Goal: Task Accomplishment & Management: Manage account settings

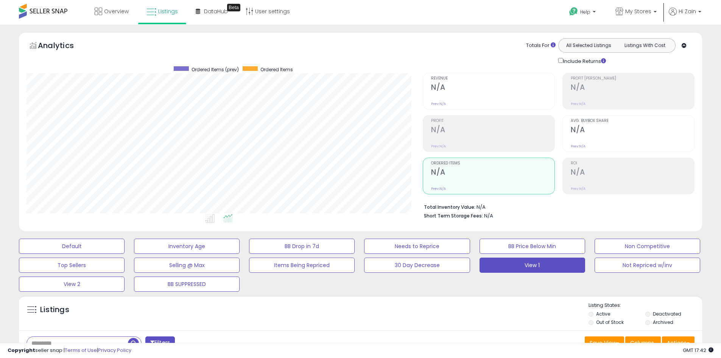
select select "*"
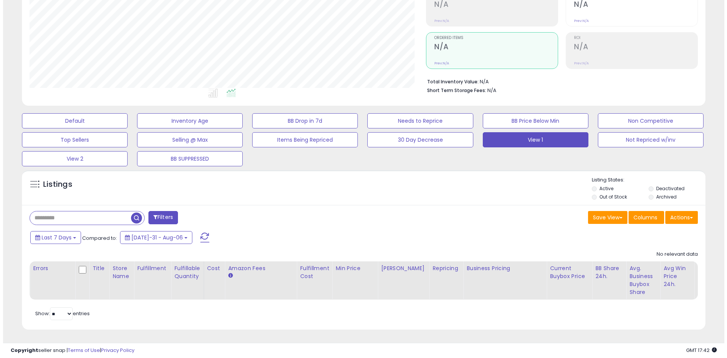
scroll to position [155, 396]
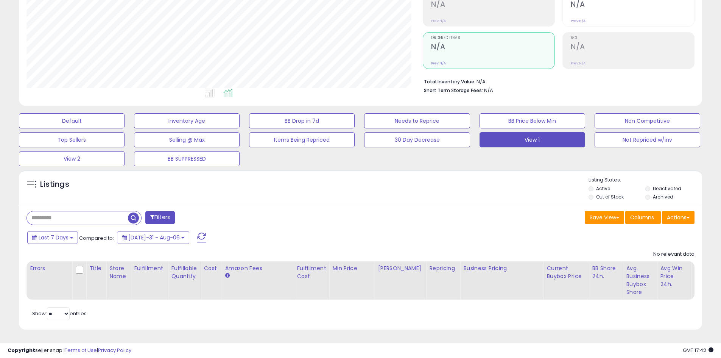
click at [170, 214] on button "Filters" at bounding box center [160, 217] width 30 height 13
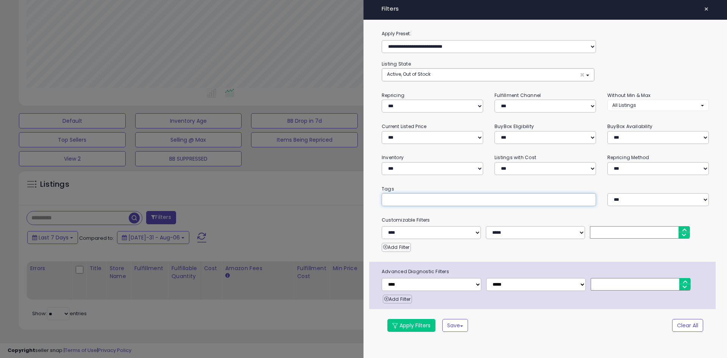
click at [405, 199] on input "text" at bounding box center [443, 199] width 114 height 8
type input "*******"
click at [393, 325] on span at bounding box center [394, 325] width 5 height 5
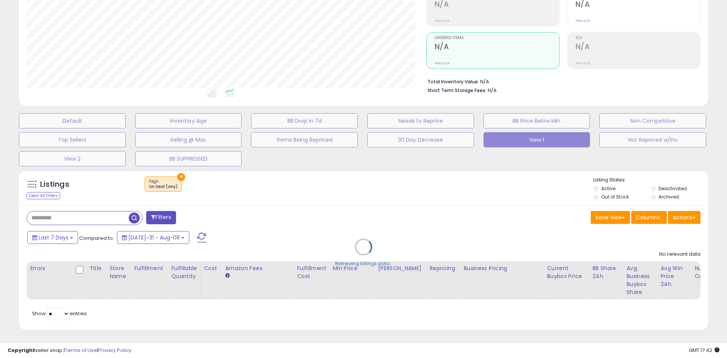
select select "**"
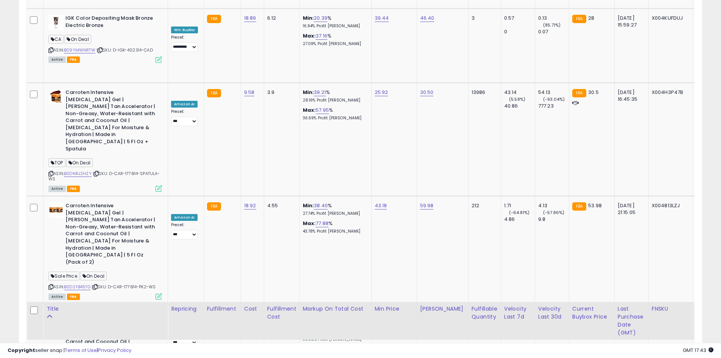
scroll to position [2957, 0]
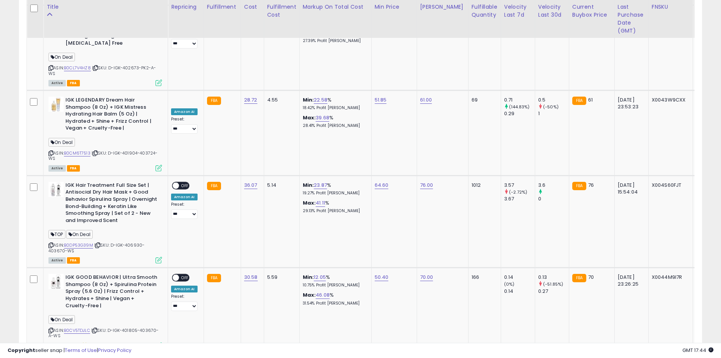
scroll to position [1836, 0]
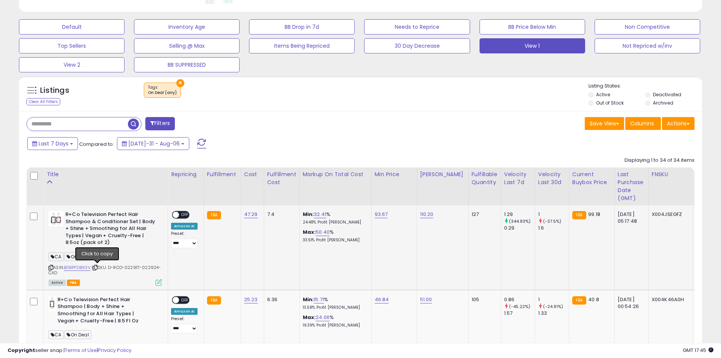
click at [98, 268] on icon at bounding box center [95, 267] width 5 height 4
click at [182, 213] on span "OFF" at bounding box center [185, 215] width 12 height 6
click at [158, 280] on icon at bounding box center [159, 282] width 6 height 6
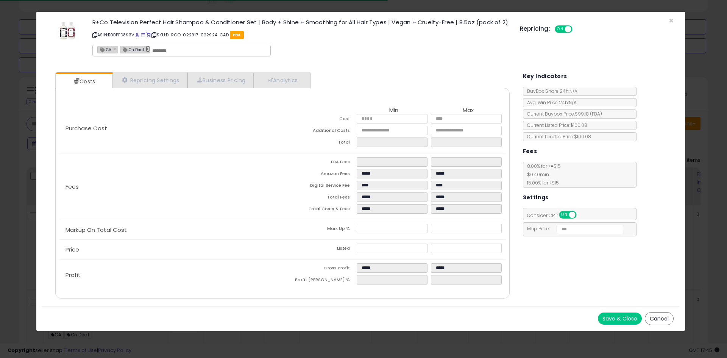
click at [150, 50] on link "×" at bounding box center [148, 48] width 5 height 7
type input "**"
click at [609, 314] on button "Save & Close" at bounding box center [620, 318] width 44 height 12
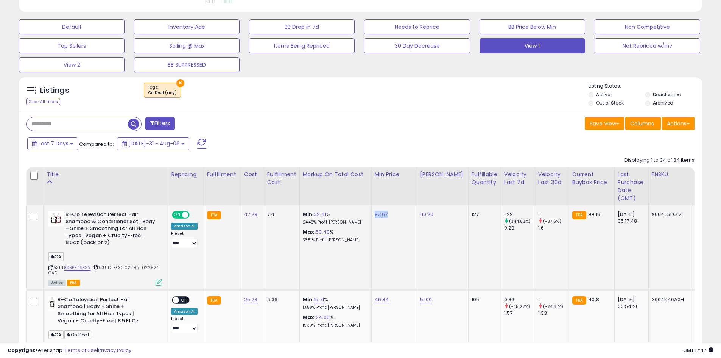
drag, startPoint x: 393, startPoint y: 218, endPoint x: 372, endPoint y: 215, distance: 20.6
click at [372, 215] on td "93.67" at bounding box center [393, 247] width 45 height 84
copy link "93.67"
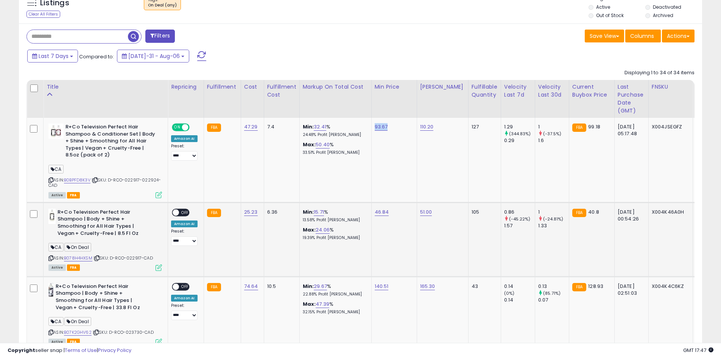
scroll to position [308, 0]
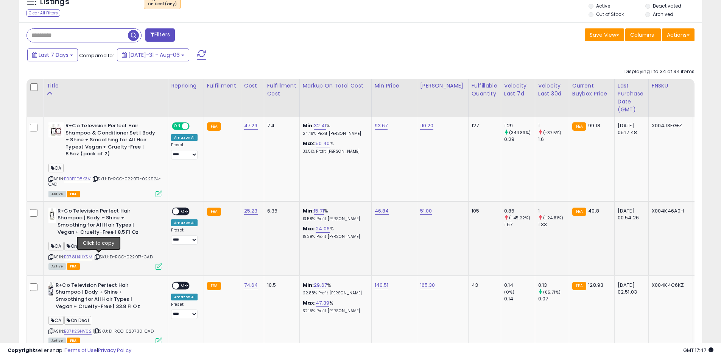
click at [100, 256] on icon at bounding box center [97, 257] width 5 height 4
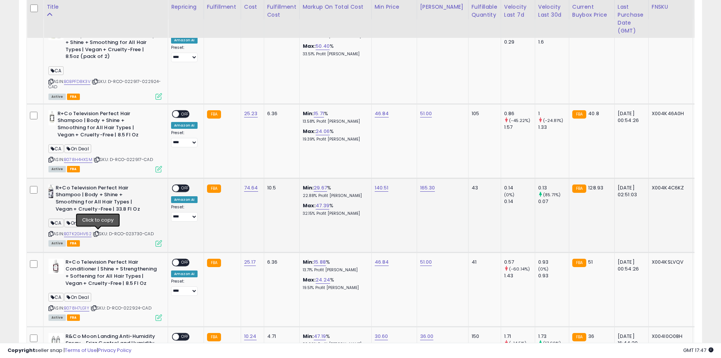
click at [99, 233] on icon at bounding box center [96, 234] width 5 height 4
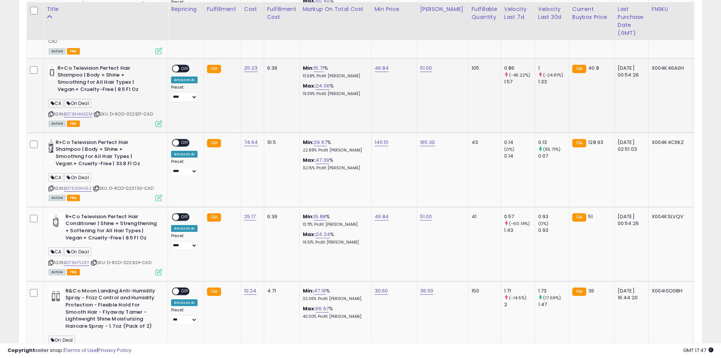
scroll to position [454, 0]
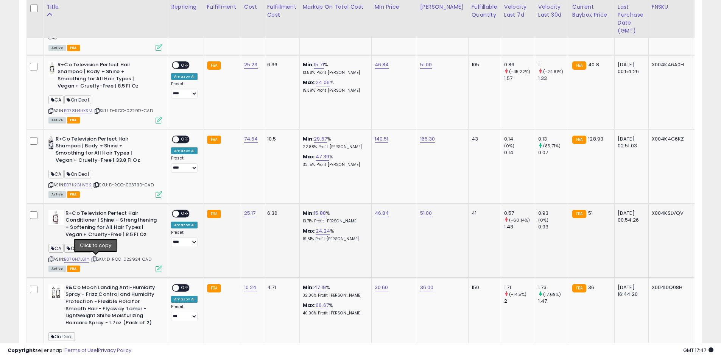
click at [95, 258] on icon at bounding box center [94, 259] width 5 height 4
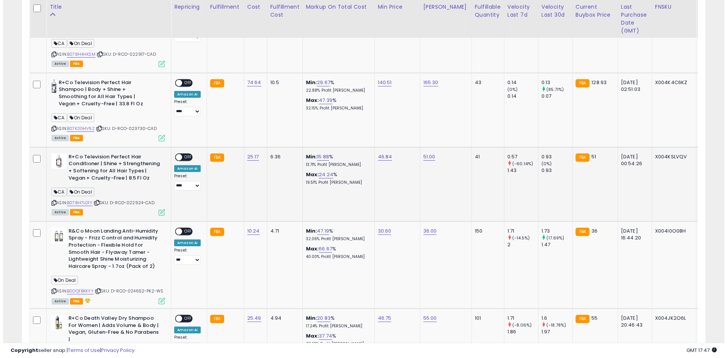
scroll to position [511, 0]
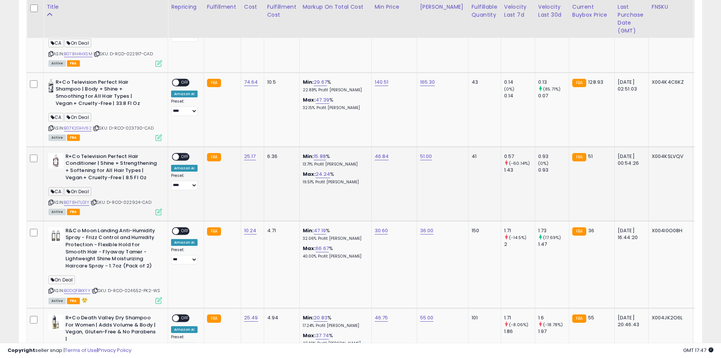
click at [181, 156] on span "OFF" at bounding box center [185, 156] width 12 height 6
click at [161, 211] on icon at bounding box center [159, 212] width 6 height 6
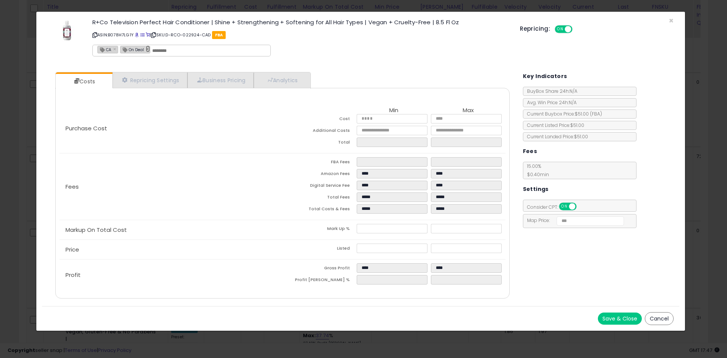
click at [149, 50] on link "×" at bounding box center [148, 48] width 5 height 7
type input "**"
click at [623, 316] on button "Save & Close" at bounding box center [620, 318] width 44 height 12
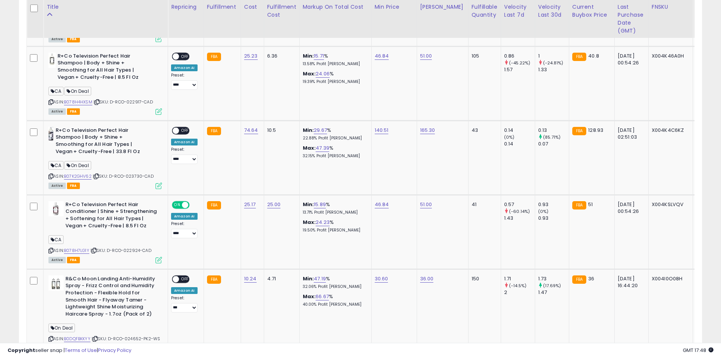
scroll to position [510, 0]
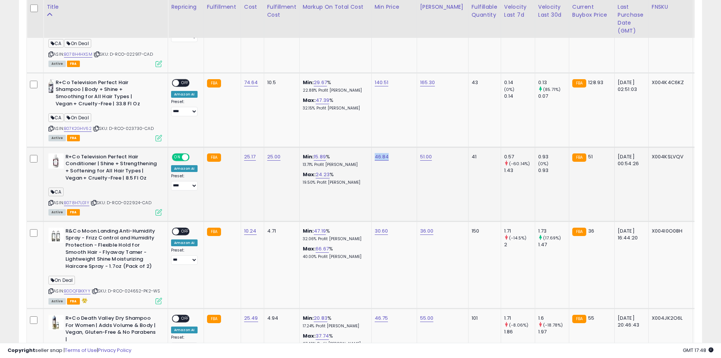
drag, startPoint x: 388, startPoint y: 160, endPoint x: 373, endPoint y: 157, distance: 15.1
click at [373, 157] on td "46.84" at bounding box center [393, 184] width 45 height 74
copy link "46.84"
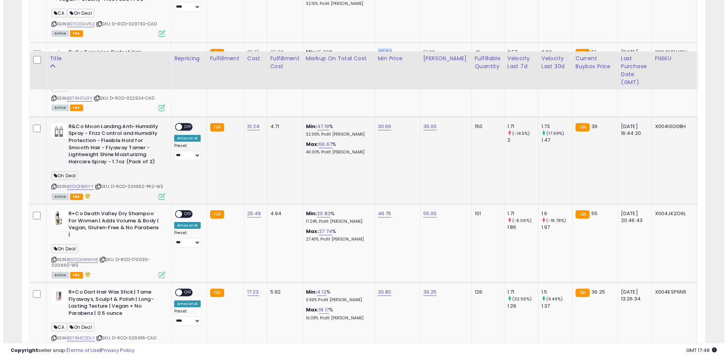
scroll to position [690, 0]
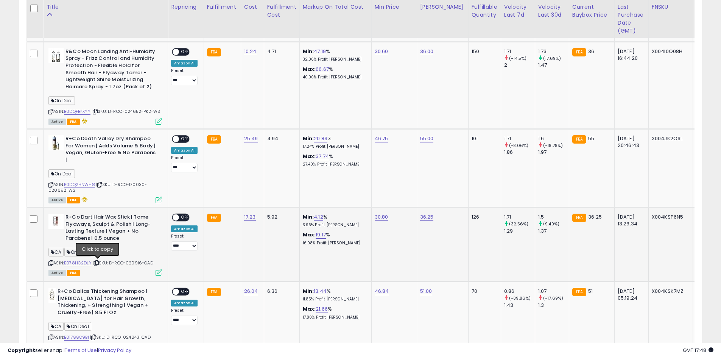
click at [97, 264] on icon at bounding box center [96, 263] width 5 height 4
click at [181, 214] on div "ON OFF" at bounding box center [173, 217] width 18 height 6
click at [182, 218] on span "OFF" at bounding box center [185, 217] width 12 height 6
click at [159, 273] on icon at bounding box center [159, 272] width 6 height 6
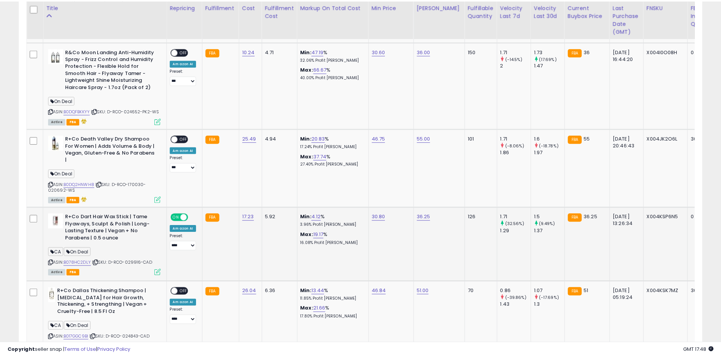
scroll to position [155, 400]
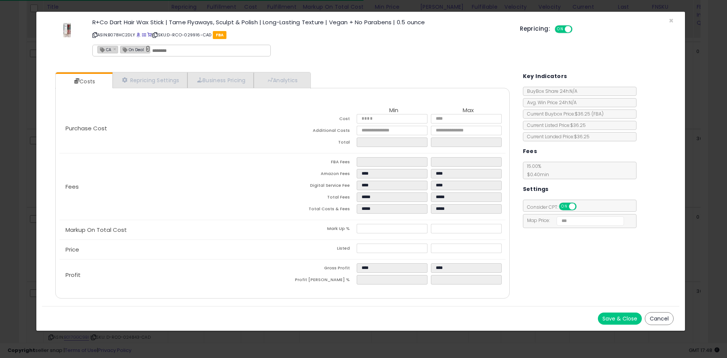
click at [146, 50] on link "×" at bounding box center [148, 48] width 5 height 7
type input "**"
click at [622, 314] on button "Save & Close" at bounding box center [620, 318] width 44 height 12
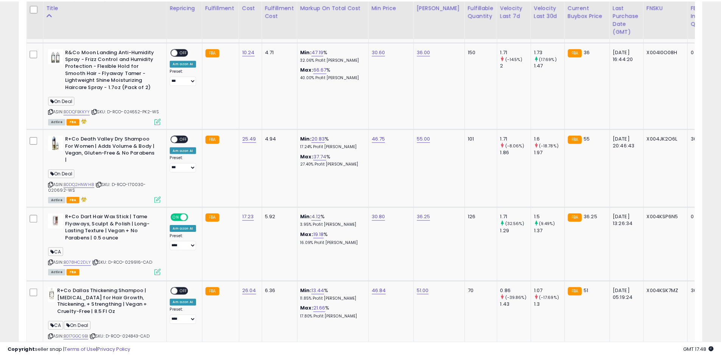
scroll to position [378351, 378110]
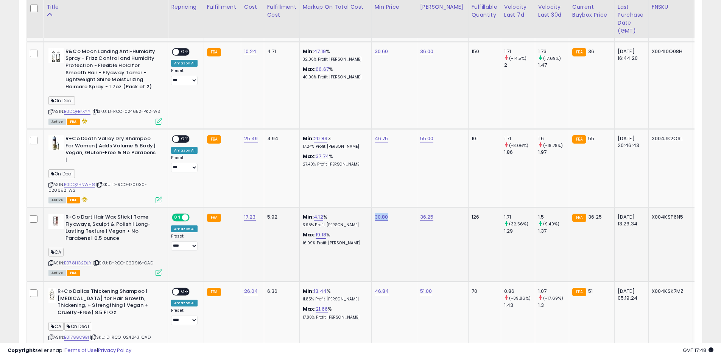
drag, startPoint x: 388, startPoint y: 218, endPoint x: 373, endPoint y: 217, distance: 15.2
click at [375, 217] on div "30.80" at bounding box center [393, 216] width 36 height 7
copy link "30.80"
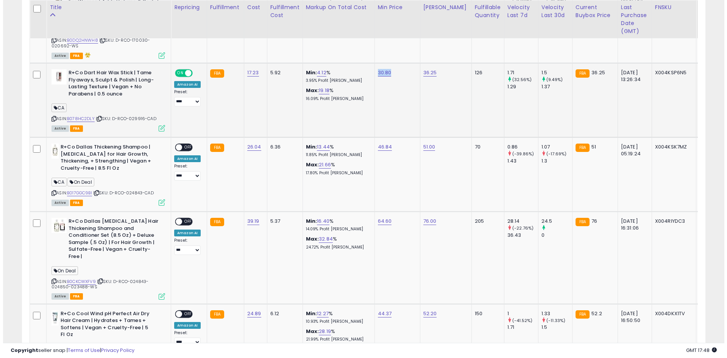
scroll to position [834, 0]
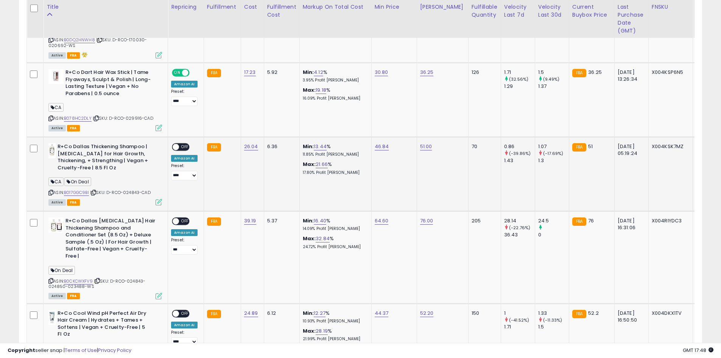
click at [96, 190] on icon at bounding box center [93, 192] width 5 height 4
click at [183, 144] on span "OFF" at bounding box center [185, 147] width 12 height 6
click at [156, 203] on icon at bounding box center [159, 202] width 6 height 6
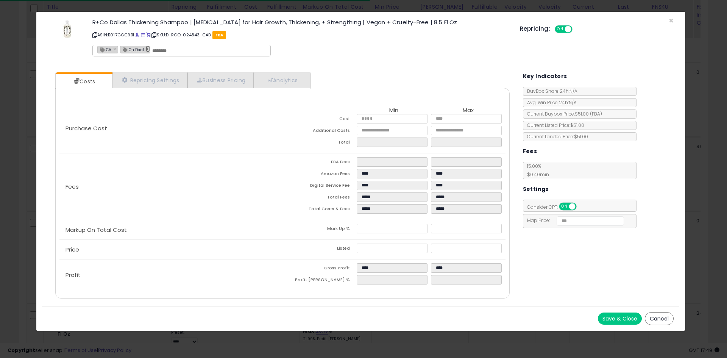
click at [147, 50] on link "×" at bounding box center [148, 48] width 5 height 7
type input "**"
click at [629, 315] on button "Save & Close" at bounding box center [620, 318] width 44 height 12
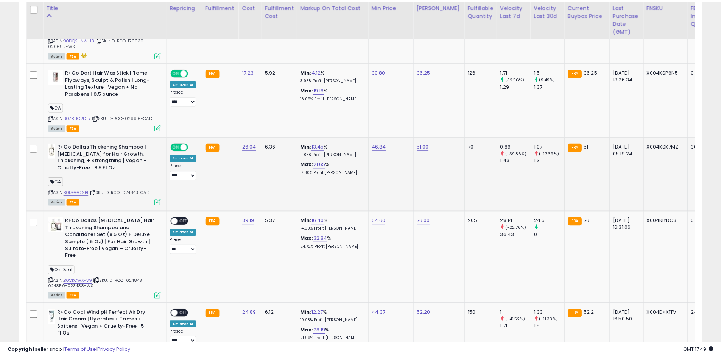
scroll to position [378351, 378110]
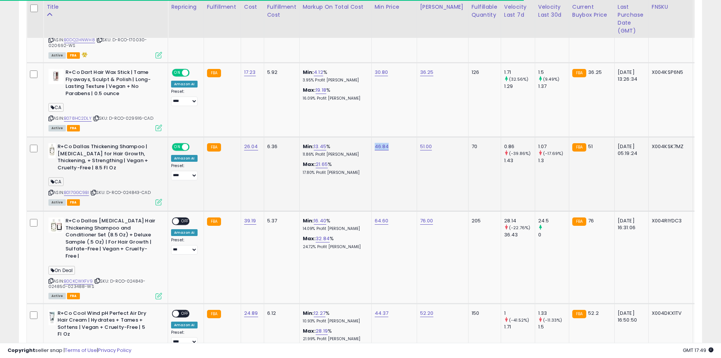
drag, startPoint x: 389, startPoint y: 151, endPoint x: 372, endPoint y: 150, distance: 16.7
click at [372, 150] on td "46.84" at bounding box center [393, 174] width 45 height 74
copy link "46.84"
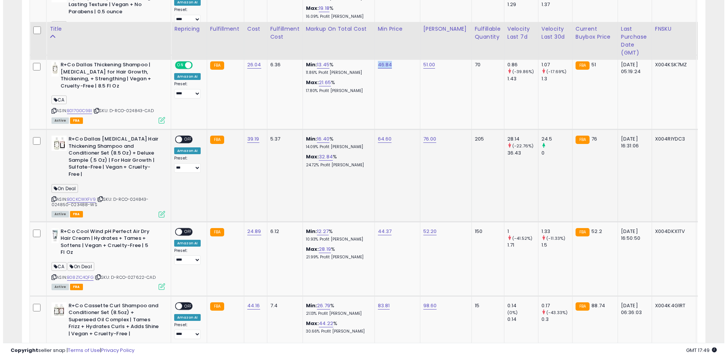
scroll to position [939, 0]
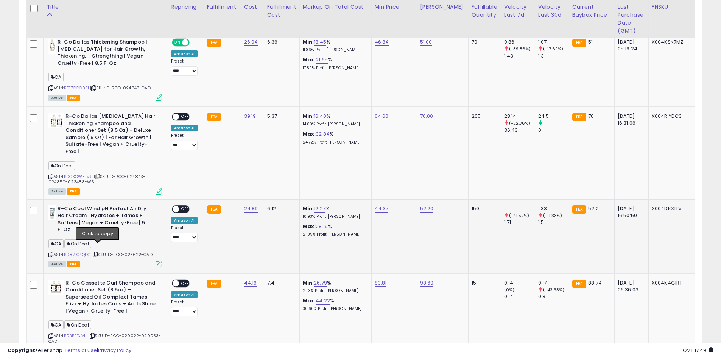
click at [96, 252] on icon at bounding box center [95, 254] width 5 height 4
click at [187, 206] on span "OFF" at bounding box center [185, 209] width 12 height 6
click at [159, 260] on icon at bounding box center [159, 263] width 6 height 6
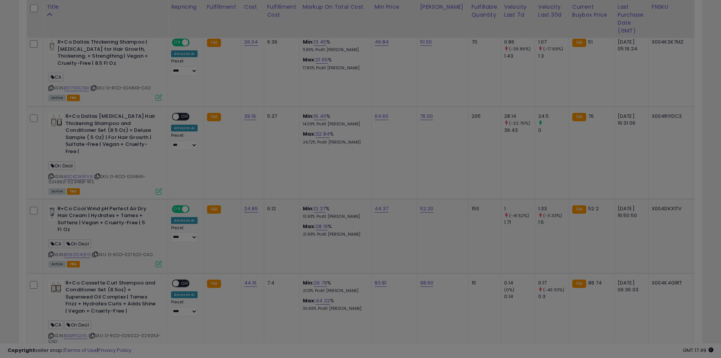
scroll to position [155, 400]
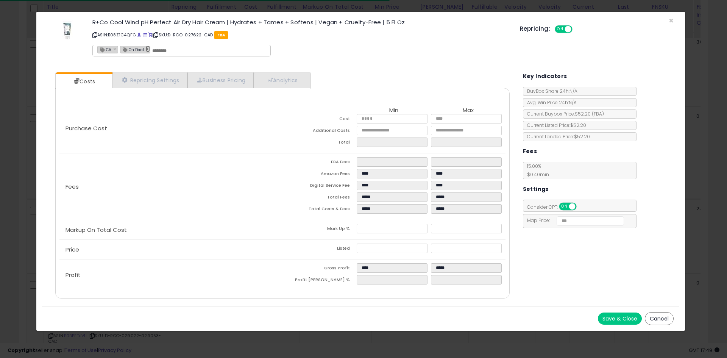
click at [147, 50] on link "×" at bounding box center [148, 48] width 5 height 7
type input "**"
click at [603, 322] on button "Save & Close" at bounding box center [620, 318] width 44 height 12
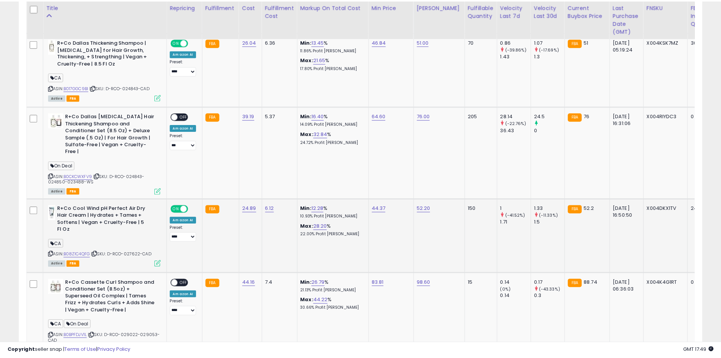
scroll to position [378351, 378110]
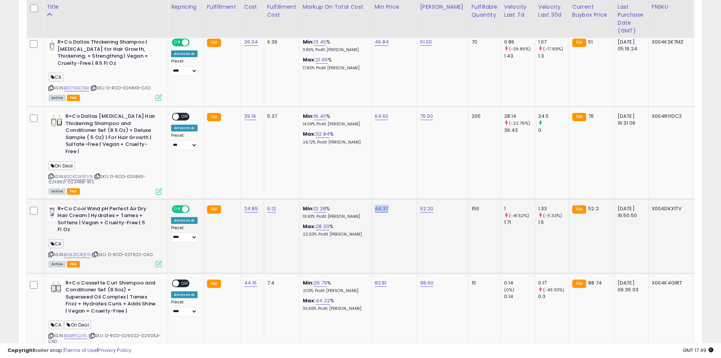
drag, startPoint x: 387, startPoint y: 202, endPoint x: 373, endPoint y: 202, distance: 14.0
click at [375, 205] on div "44.37" at bounding box center [393, 208] width 36 height 7
copy link "44.37"
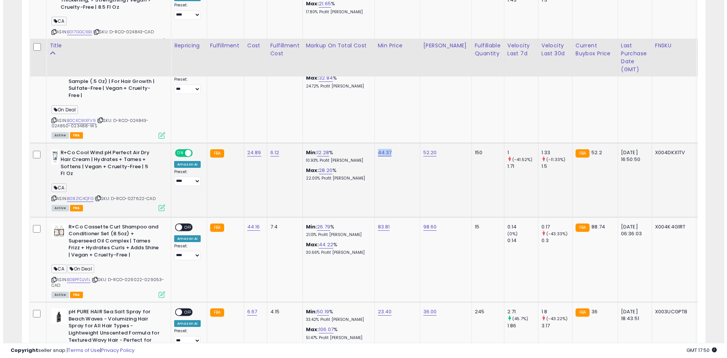
scroll to position [1038, 0]
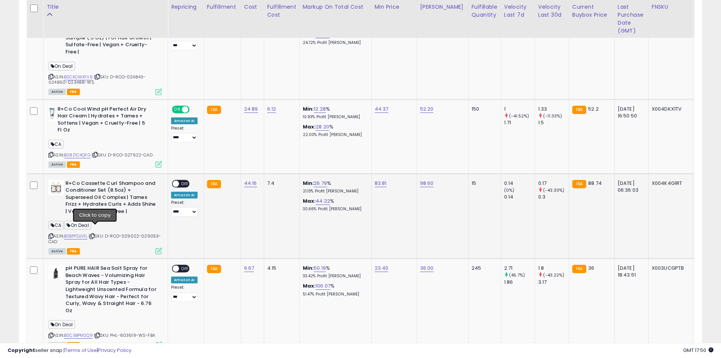
click at [95, 234] on icon at bounding box center [92, 236] width 5 height 4
click at [187, 180] on span "OFF" at bounding box center [185, 183] width 12 height 6
click at [157, 248] on icon at bounding box center [159, 251] width 6 height 6
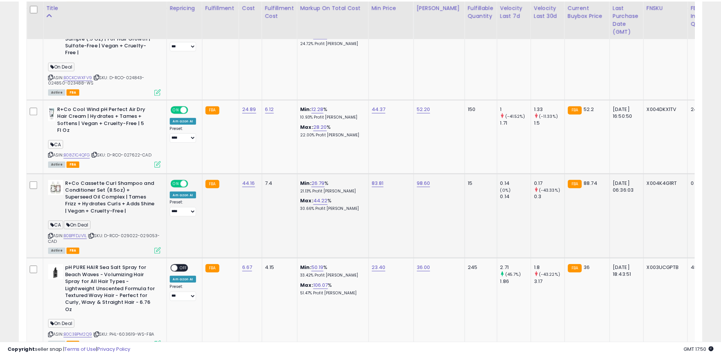
scroll to position [155, 400]
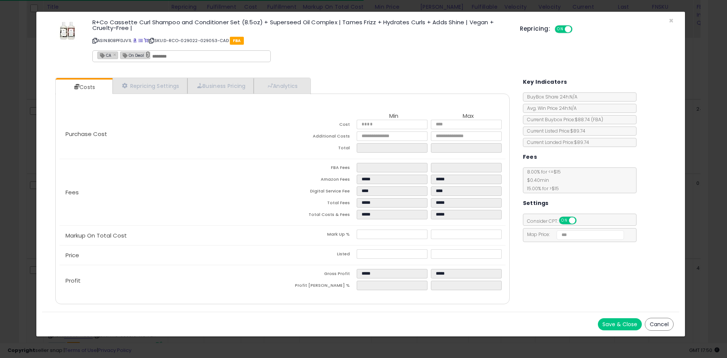
click at [147, 56] on link "×" at bounding box center [148, 54] width 5 height 7
type input "**"
click at [607, 326] on button "Save & Close" at bounding box center [620, 324] width 44 height 12
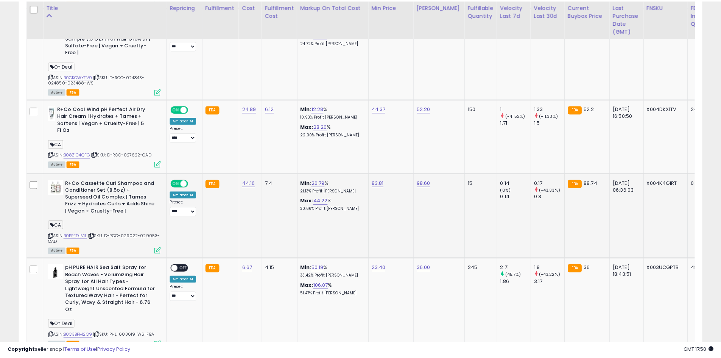
scroll to position [378351, 378110]
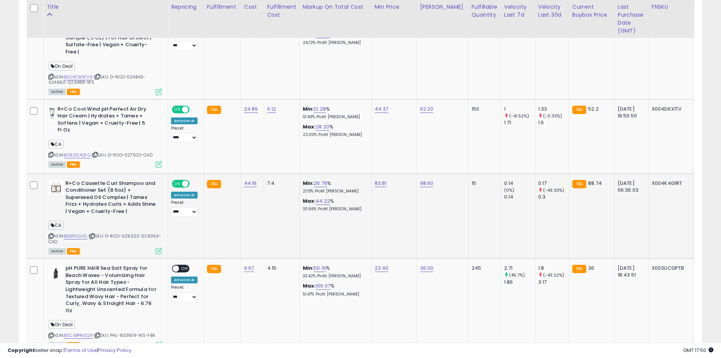
drag, startPoint x: 388, startPoint y: 174, endPoint x: 366, endPoint y: 173, distance: 22.0
click at [371, 173] on td "83.81" at bounding box center [393, 215] width 45 height 85
drag, startPoint x: 371, startPoint y: 173, endPoint x: 393, endPoint y: 175, distance: 21.7
click at [393, 175] on td "83.81" at bounding box center [393, 215] width 45 height 85
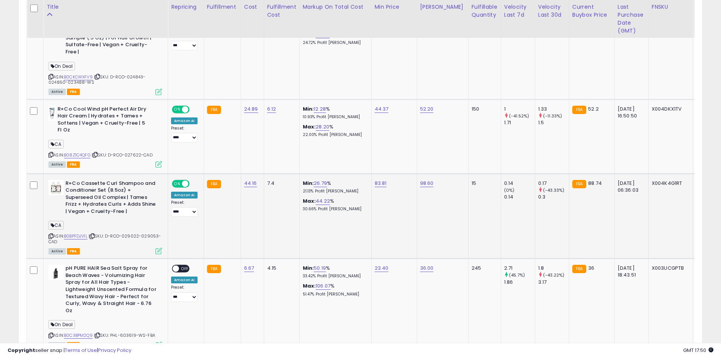
click at [361, 234] on td "Min: 26.79 % 21.13% Profit [PERSON_NAME]: 44.22 % 30.66% Profit [PERSON_NAME]" at bounding box center [335, 215] width 72 height 85
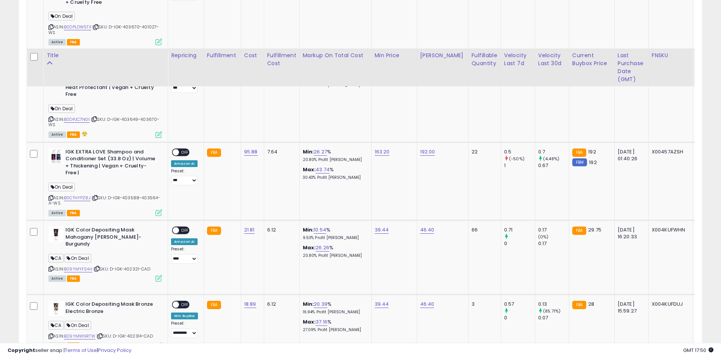
scroll to position [2354, 0]
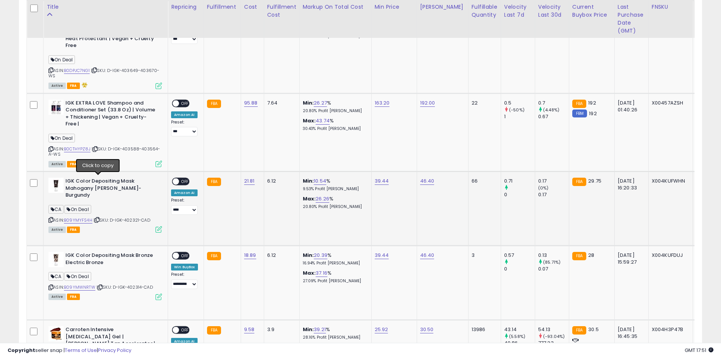
click at [97, 218] on icon at bounding box center [97, 220] width 5 height 4
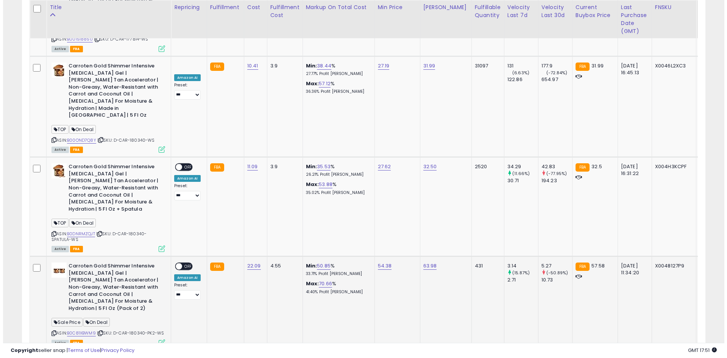
scroll to position [2939, 0]
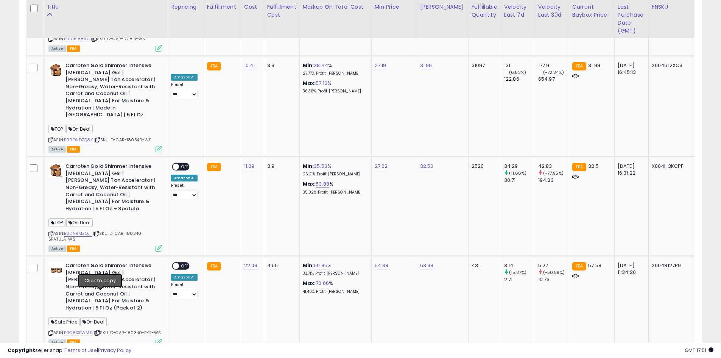
click at [189, 356] on span "OFF" at bounding box center [185, 359] width 12 height 6
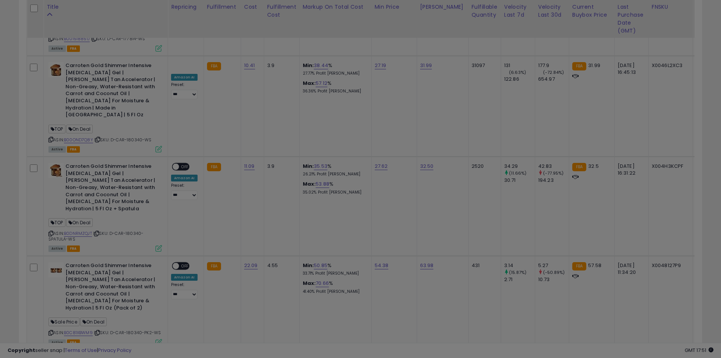
scroll to position [155, 400]
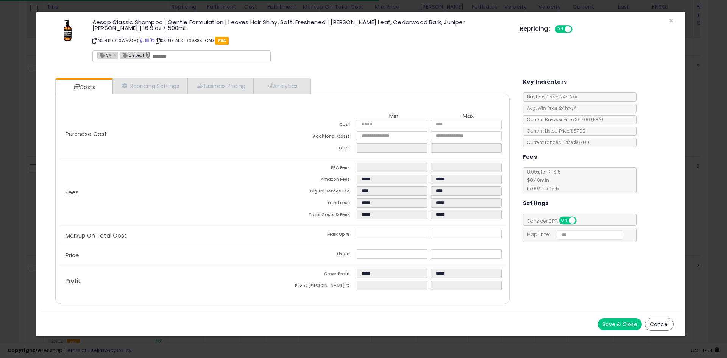
click at [146, 57] on link "×" at bounding box center [148, 54] width 5 height 7
type input "**"
click at [610, 323] on button "Save & Close" at bounding box center [620, 324] width 44 height 12
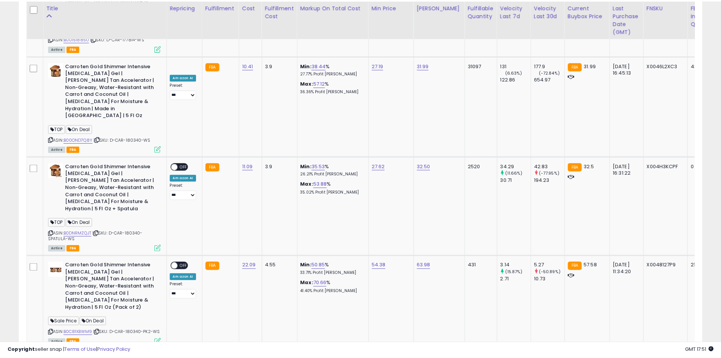
scroll to position [378351, 378110]
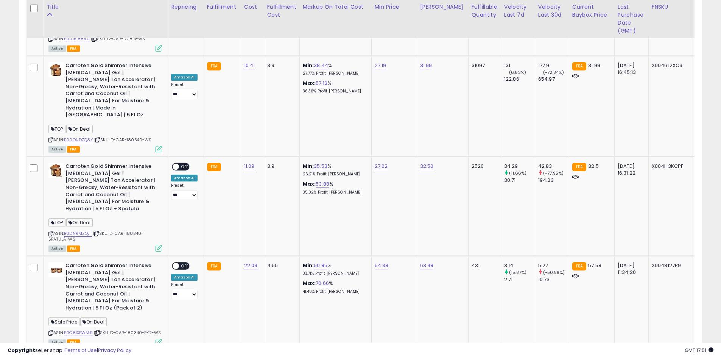
drag, startPoint x: 388, startPoint y: 243, endPoint x: 372, endPoint y: 242, distance: 15.2
copy link "67.00"
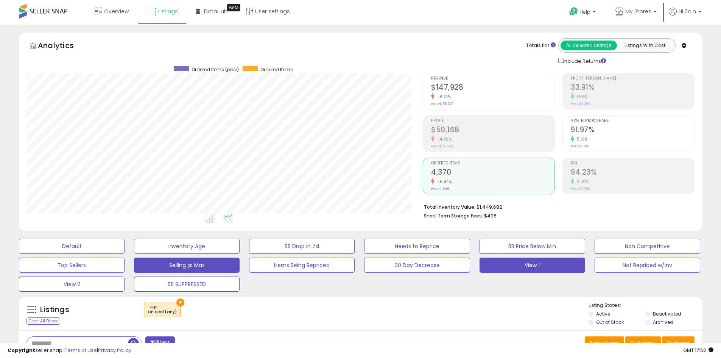
scroll to position [166, 0]
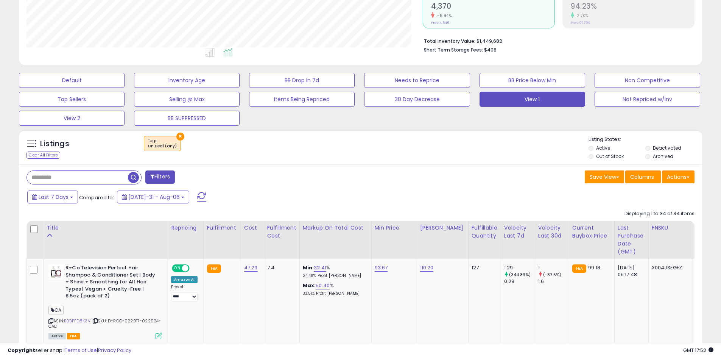
click at [131, 174] on span "button" at bounding box center [133, 177] width 11 height 11
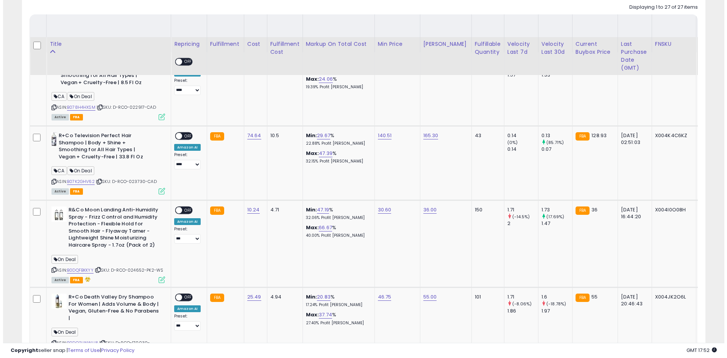
scroll to position [431, 0]
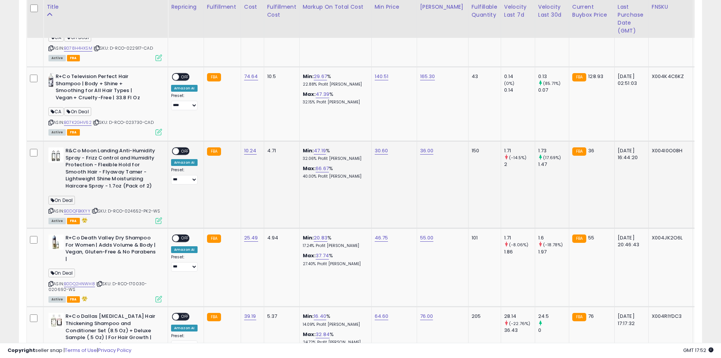
click at [98, 211] on icon at bounding box center [95, 211] width 5 height 4
click at [179, 153] on div "ON OFF" at bounding box center [173, 151] width 18 height 6
click at [183, 150] on span "OFF" at bounding box center [185, 151] width 12 height 6
click at [159, 224] on icon at bounding box center [159, 220] width 6 height 6
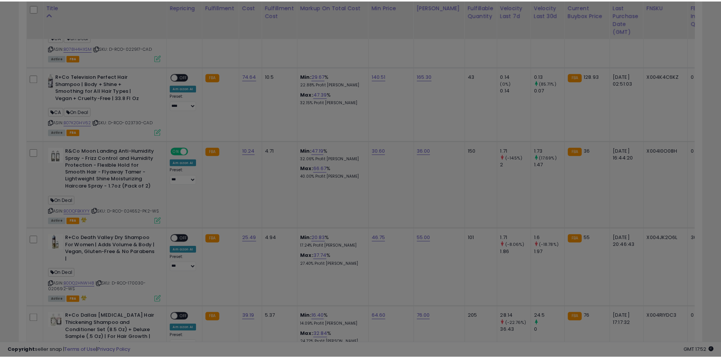
scroll to position [155, 400]
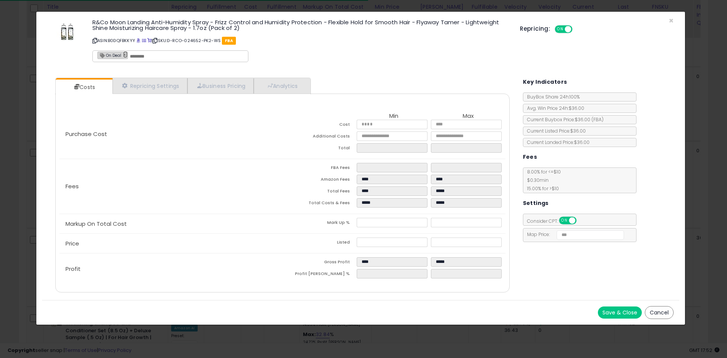
click at [126, 56] on link "×" at bounding box center [125, 54] width 5 height 7
click at [617, 314] on button "Save & Close" at bounding box center [620, 312] width 44 height 12
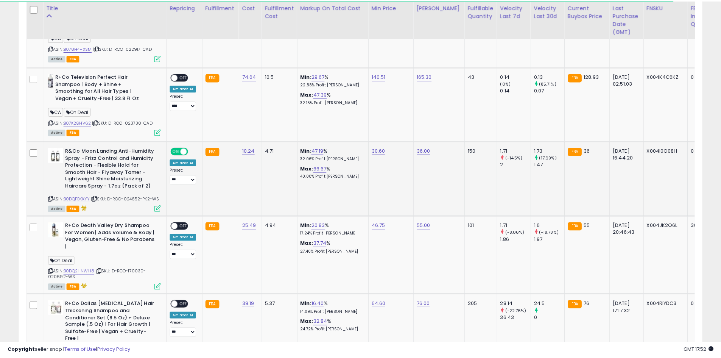
scroll to position [378351, 378110]
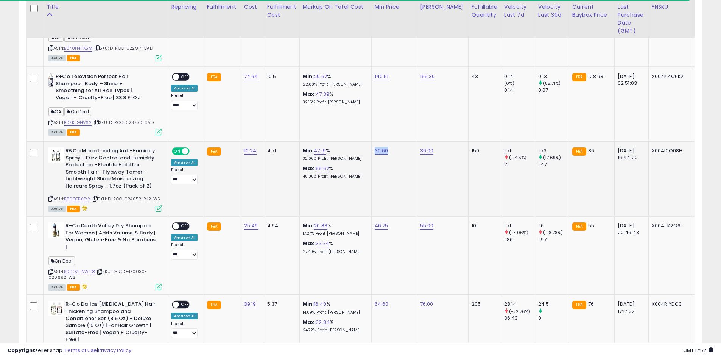
drag, startPoint x: 389, startPoint y: 154, endPoint x: 372, endPoint y: 150, distance: 17.5
click at [372, 150] on td "30.60" at bounding box center [393, 178] width 45 height 75
copy link "30.60"
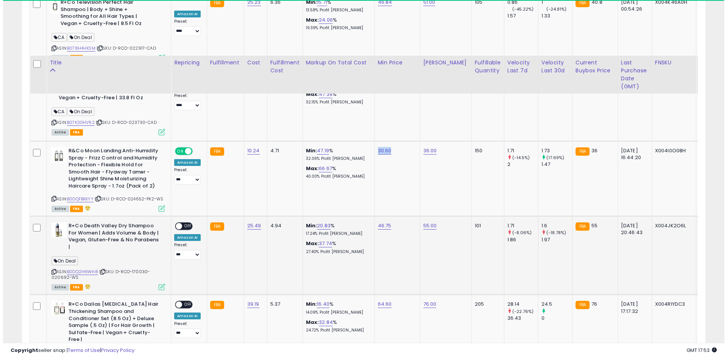
scroll to position [487, 0]
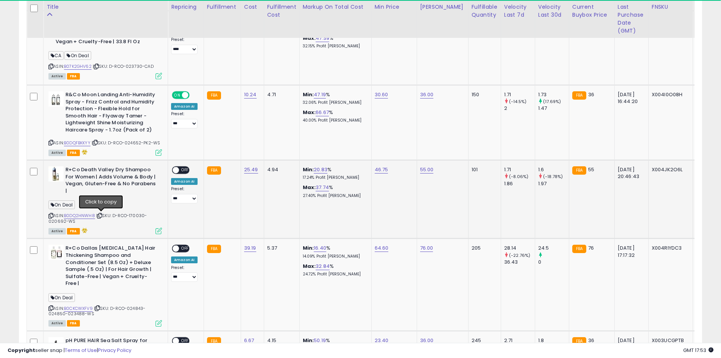
click at [101, 214] on icon at bounding box center [99, 215] width 5 height 4
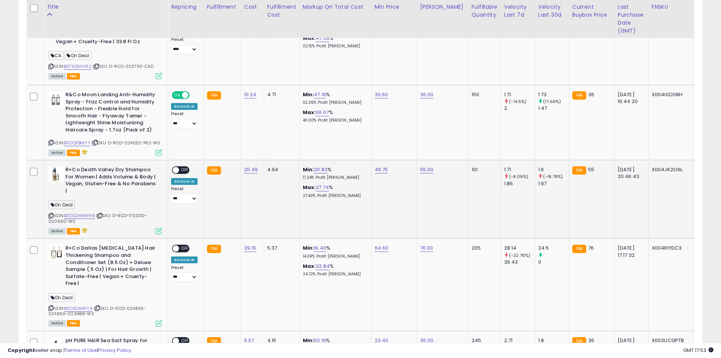
click at [177, 168] on span at bounding box center [176, 170] width 6 height 6
click at [157, 229] on icon at bounding box center [159, 230] width 6 height 6
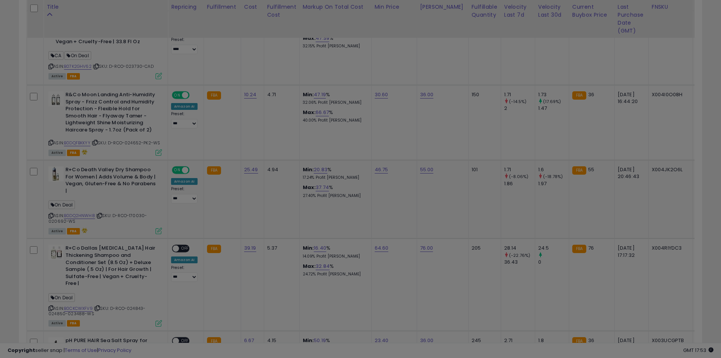
scroll to position [155, 400]
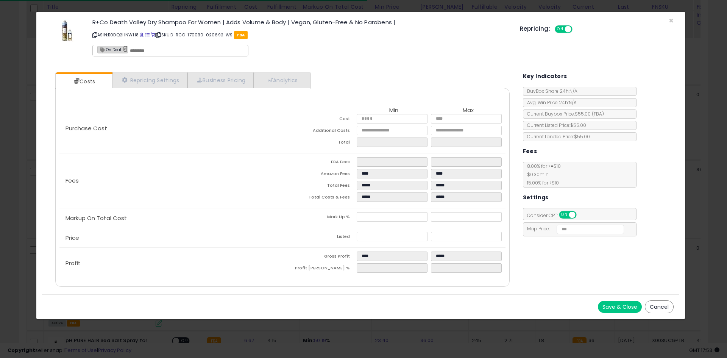
click at [126, 49] on link "×" at bounding box center [125, 48] width 5 height 7
click at [606, 310] on button "Save & Close" at bounding box center [620, 307] width 44 height 12
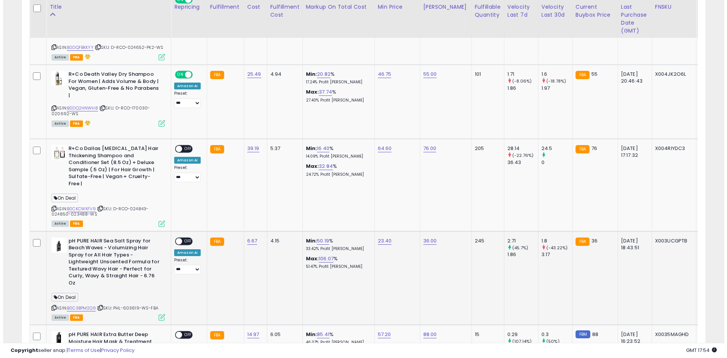
scroll to position [598, 0]
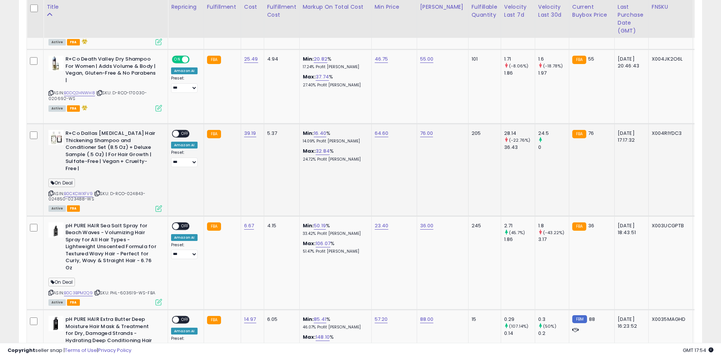
click at [99, 191] on icon at bounding box center [97, 193] width 5 height 4
click at [178, 133] on span at bounding box center [176, 134] width 6 height 6
click at [159, 205] on icon at bounding box center [159, 208] width 6 height 6
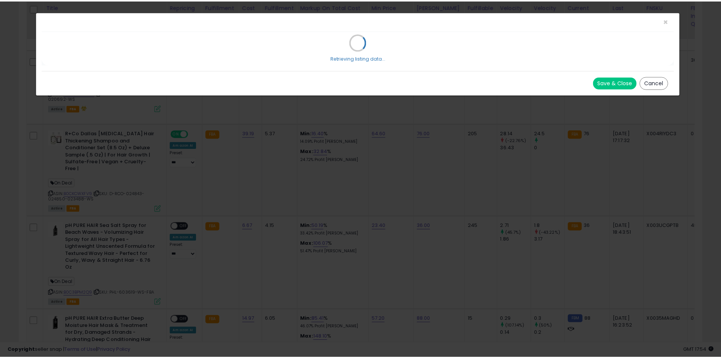
scroll to position [155, 400]
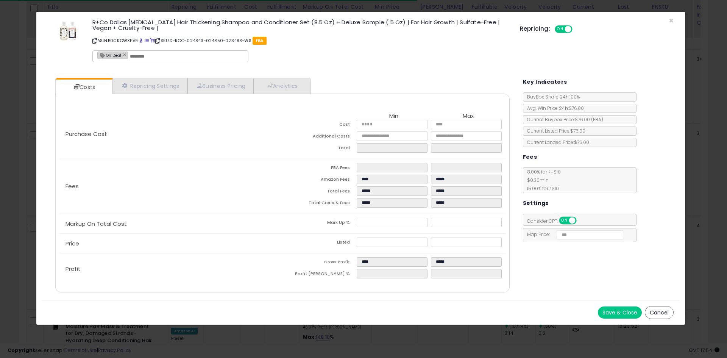
click at [125, 55] on div "On Deal ×" at bounding box center [112, 55] width 31 height 8
type input "*******"
click at [125, 55] on link "×" at bounding box center [125, 54] width 5 height 7
click at [612, 307] on button "Save & Close" at bounding box center [620, 312] width 44 height 12
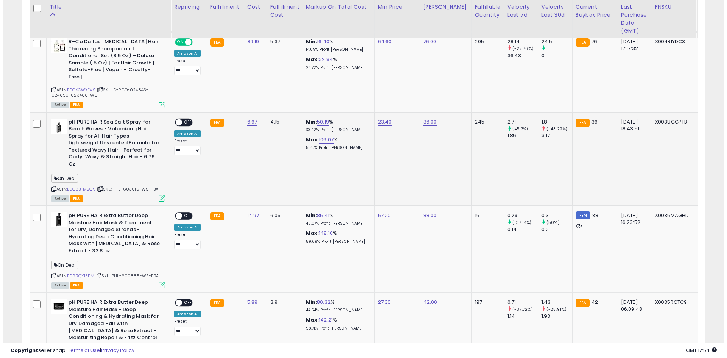
scroll to position [690, 0]
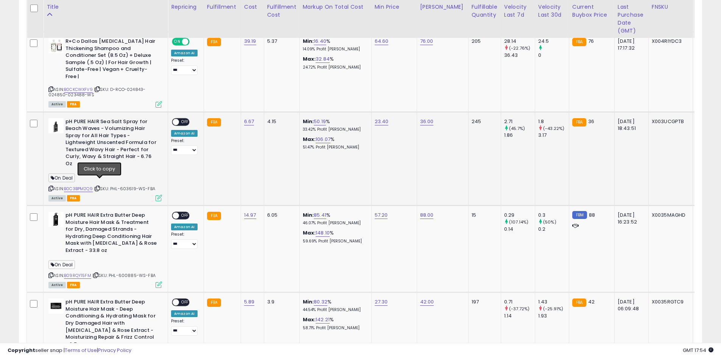
click at [98, 186] on icon at bounding box center [97, 188] width 5 height 4
click at [182, 118] on span "OFF" at bounding box center [185, 121] width 12 height 6
click at [158, 195] on icon at bounding box center [159, 198] width 6 height 6
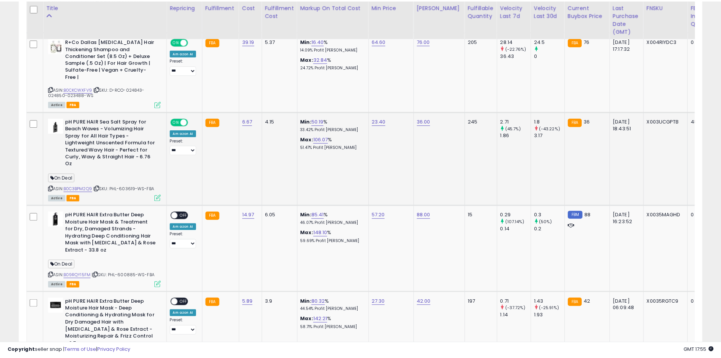
scroll to position [155, 400]
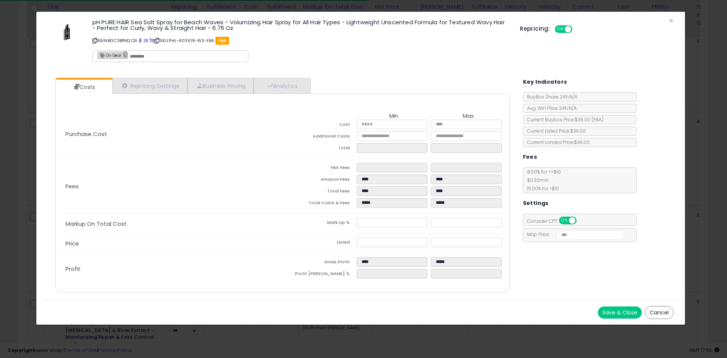
click at [123, 52] on link "×" at bounding box center [125, 54] width 5 height 7
click at [623, 312] on button "Save & Close" at bounding box center [620, 312] width 44 height 12
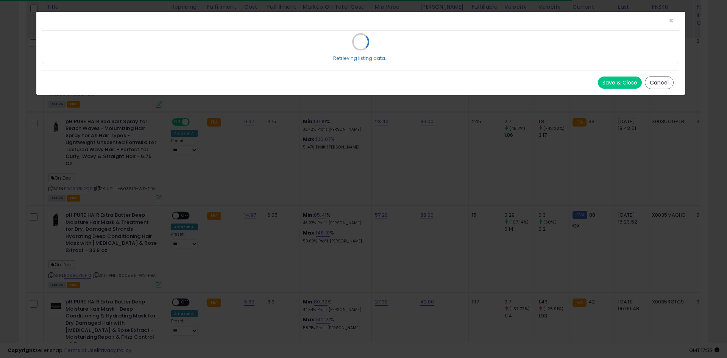
drag, startPoint x: 623, startPoint y: 312, endPoint x: 496, endPoint y: 210, distance: 163.4
click at [496, 210] on div "× Close Retrieving listing data... Save & Close Cancel" at bounding box center [363, 179] width 727 height 358
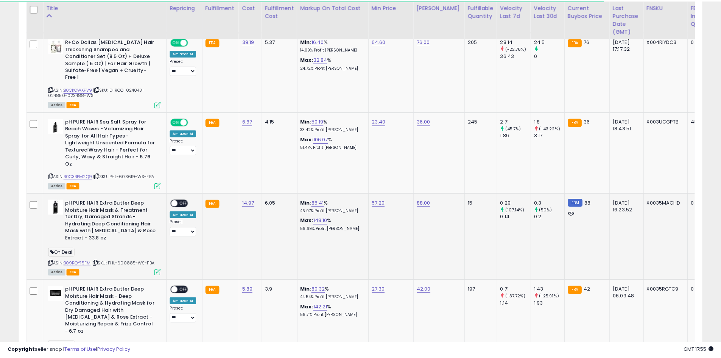
scroll to position [378351, 378110]
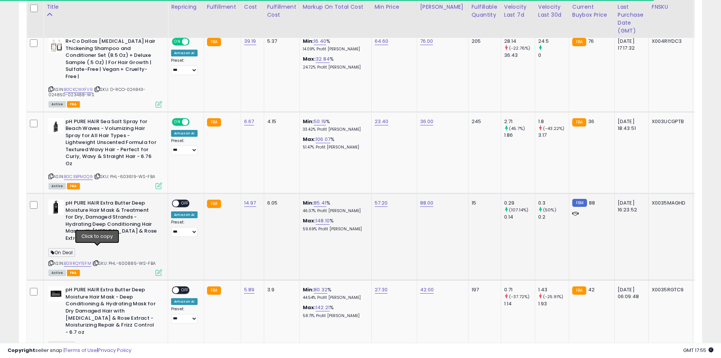
click at [98, 261] on icon at bounding box center [95, 263] width 5 height 4
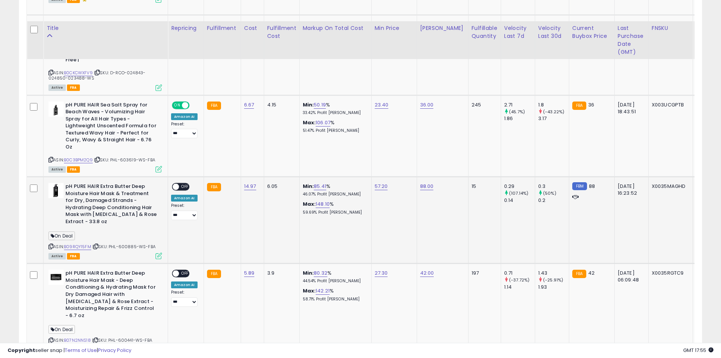
scroll to position [730, 0]
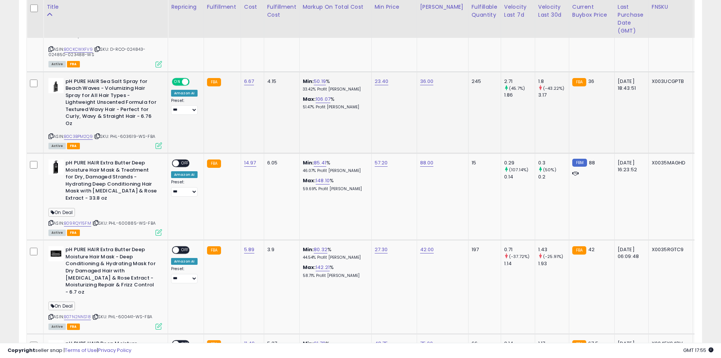
click at [100, 134] on icon at bounding box center [97, 136] width 5 height 4
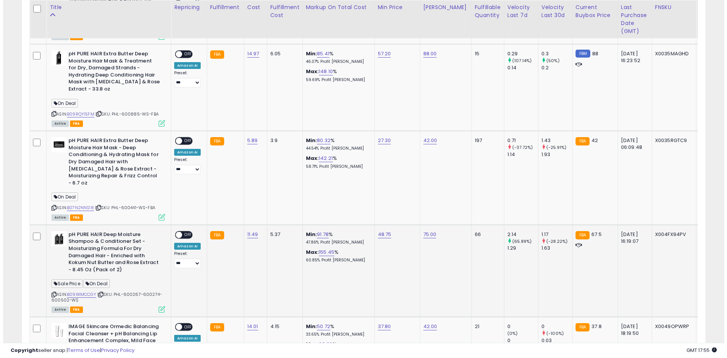
scroll to position [839, 0]
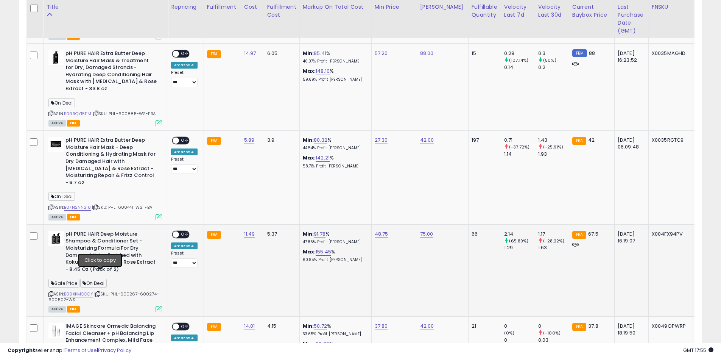
click at [100, 292] on icon at bounding box center [97, 294] width 5 height 4
click at [185, 230] on div "ON OFF" at bounding box center [181, 234] width 18 height 8
click at [188, 231] on span "OFF" at bounding box center [185, 234] width 12 height 6
click at [157, 305] on icon at bounding box center [159, 308] width 6 height 6
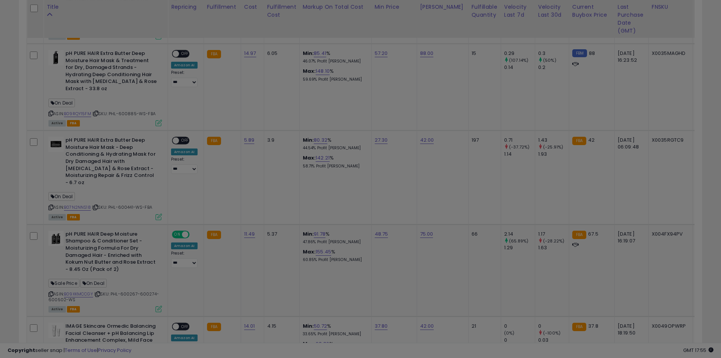
scroll to position [155, 400]
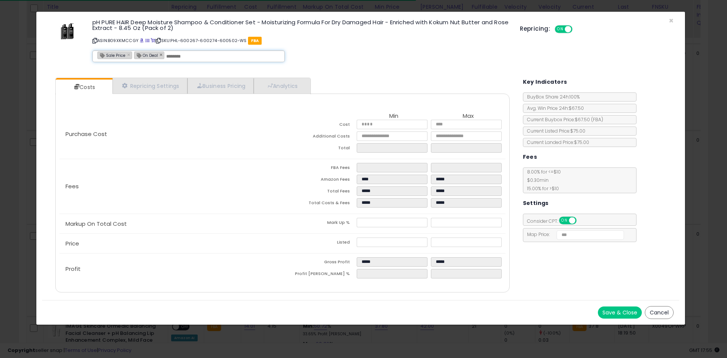
click at [162, 56] on div "Sale Price × On Deal ×" at bounding box center [188, 56] width 192 height 12
click at [162, 56] on link "×" at bounding box center [162, 54] width 5 height 7
type input "**********"
click at [614, 317] on button "Save & Close" at bounding box center [620, 312] width 44 height 12
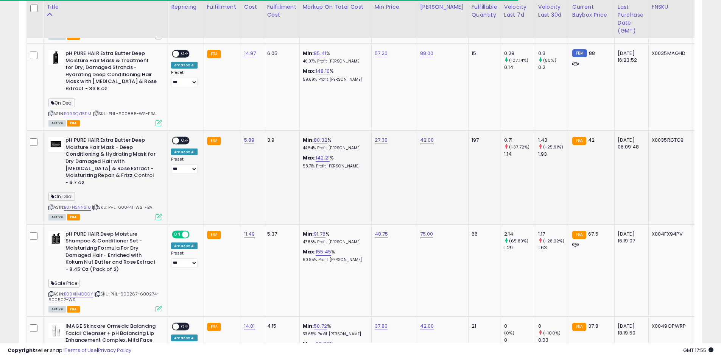
scroll to position [378351, 378110]
click at [98, 205] on icon at bounding box center [95, 207] width 5 height 4
click at [98, 111] on icon at bounding box center [95, 113] width 5 height 4
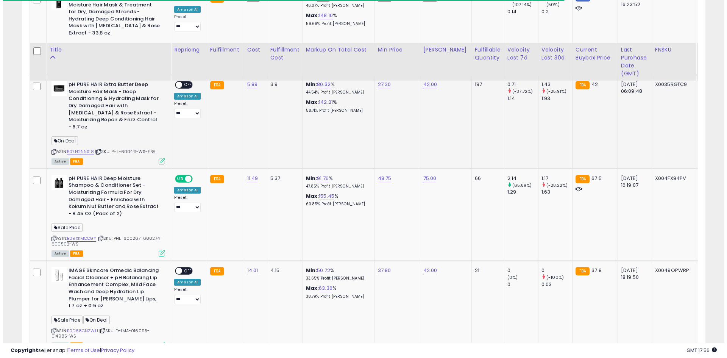
scroll to position [952, 0]
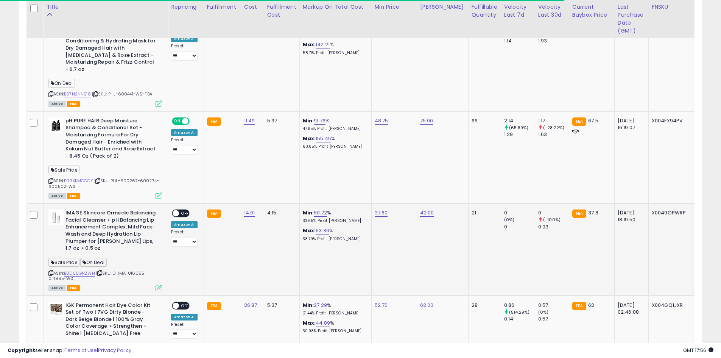
click at [101, 271] on icon at bounding box center [99, 273] width 5 height 4
click at [180, 210] on span "OFF" at bounding box center [185, 213] width 12 height 6
click at [160, 285] on icon at bounding box center [159, 288] width 6 height 6
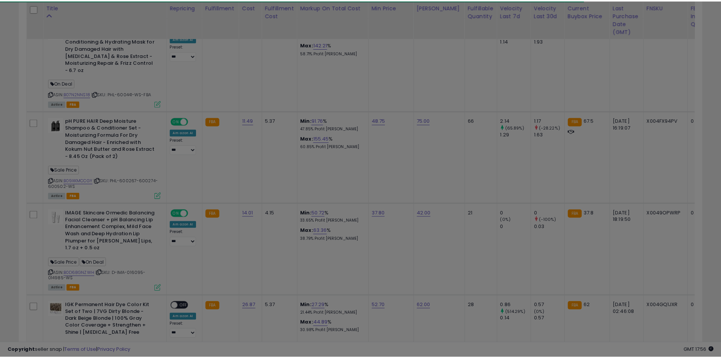
scroll to position [155, 400]
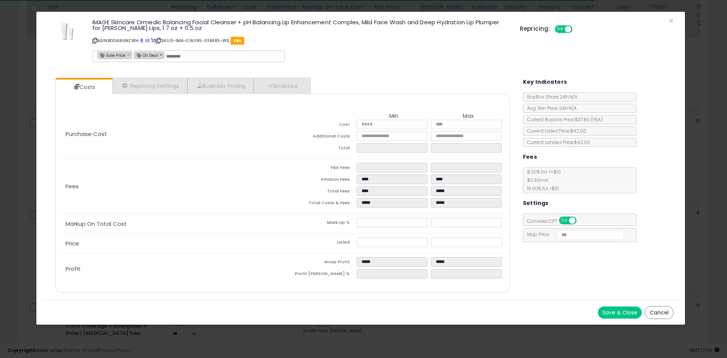
click at [162, 54] on div "On Deal ×" at bounding box center [149, 55] width 31 height 8
type input "*******"
click at [162, 54] on link "×" at bounding box center [162, 54] width 5 height 7
type input "**********"
click at [613, 306] on button "Save & Close" at bounding box center [620, 312] width 44 height 12
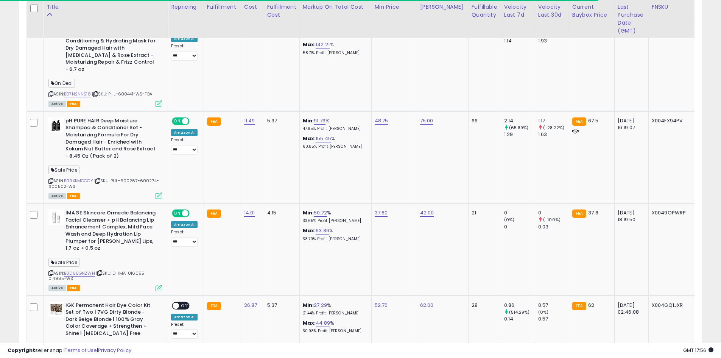
scroll to position [378351, 378110]
drag, startPoint x: 390, startPoint y: 193, endPoint x: 372, endPoint y: 193, distance: 17.8
click at [372, 203] on td "37.80" at bounding box center [393, 249] width 45 height 92
copy link "37.80"
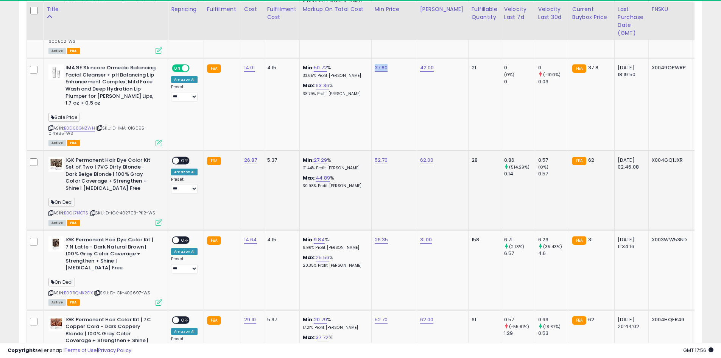
scroll to position [1100, 0]
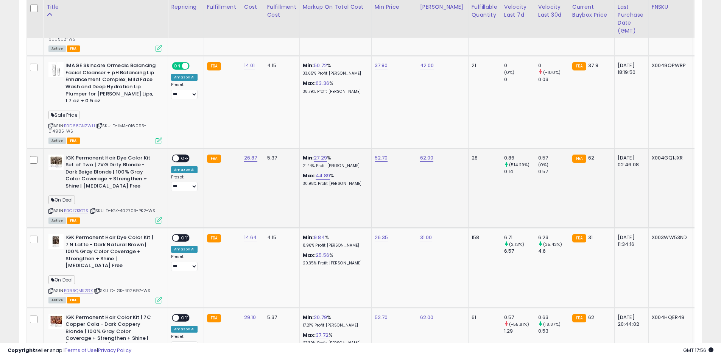
click at [95, 209] on icon at bounding box center [92, 211] width 5 height 4
click at [100, 288] on icon at bounding box center [97, 290] width 5 height 4
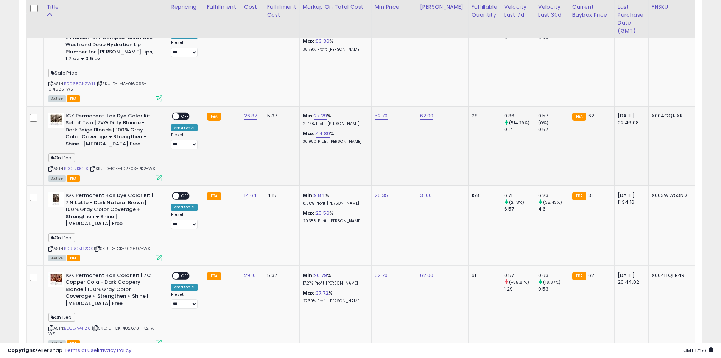
scroll to position [1142, 0]
click at [100, 246] on icon at bounding box center [97, 248] width 5 height 4
click at [98, 326] on icon at bounding box center [95, 328] width 5 height 4
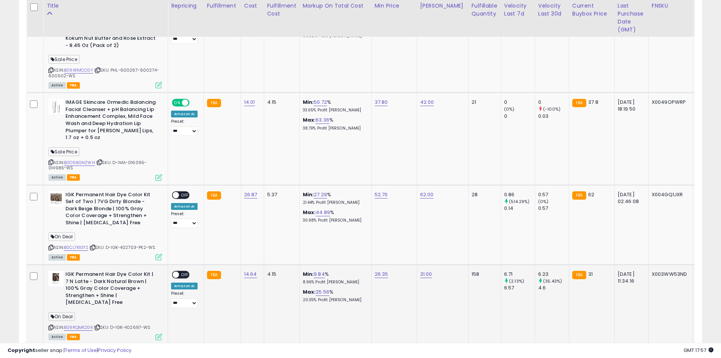
scroll to position [1062, 0]
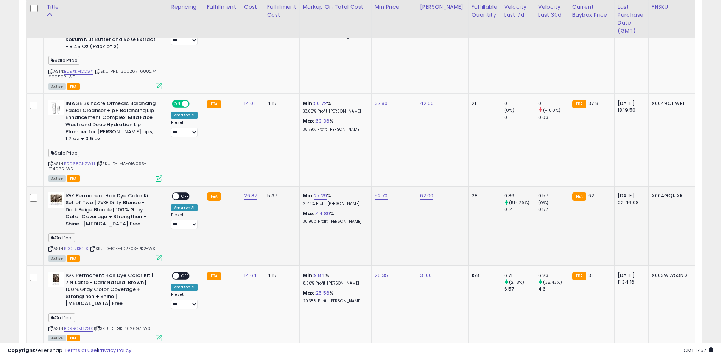
click at [183, 193] on span "OFF" at bounding box center [185, 196] width 12 height 6
click at [185, 273] on span "OFF" at bounding box center [185, 276] width 12 height 6
click at [184, 352] on span "OFF" at bounding box center [185, 355] width 12 height 6
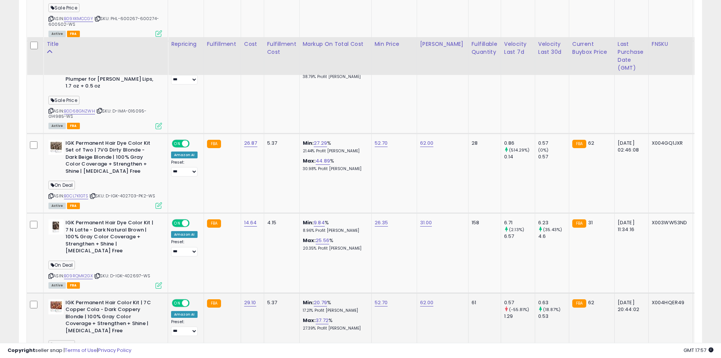
scroll to position [1187, 0]
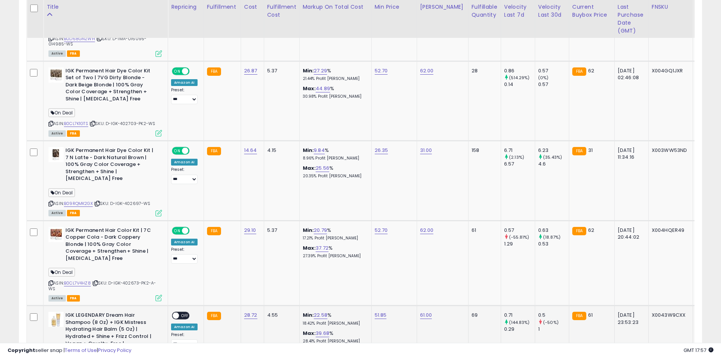
click at [183, 312] on span "OFF" at bounding box center [185, 315] width 12 height 6
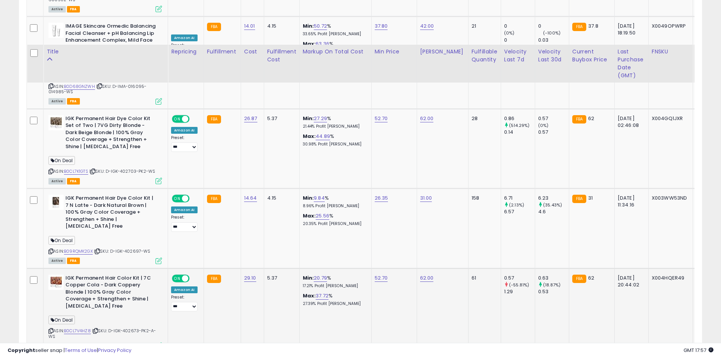
scroll to position [1203, 0]
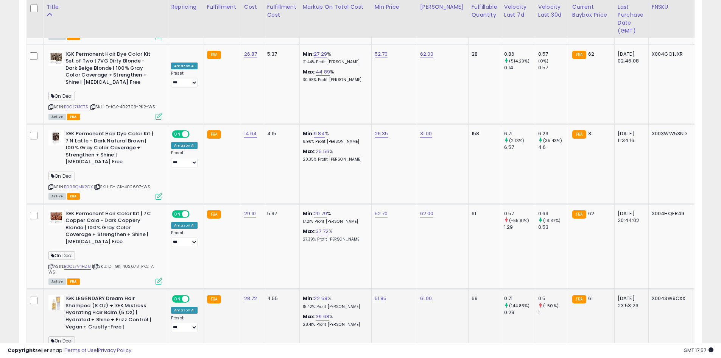
click at [179, 296] on span "ON" at bounding box center [177, 299] width 9 height 6
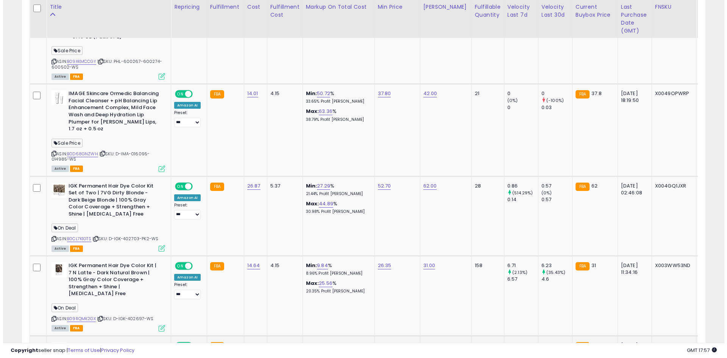
scroll to position [1057, 0]
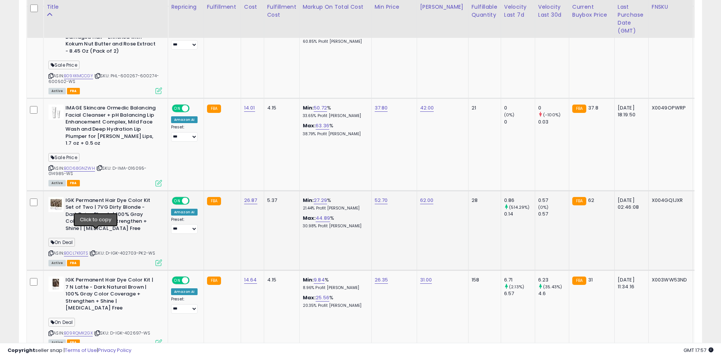
click at [95, 251] on icon at bounding box center [92, 253] width 5 height 4
click at [160, 259] on icon at bounding box center [159, 262] width 6 height 6
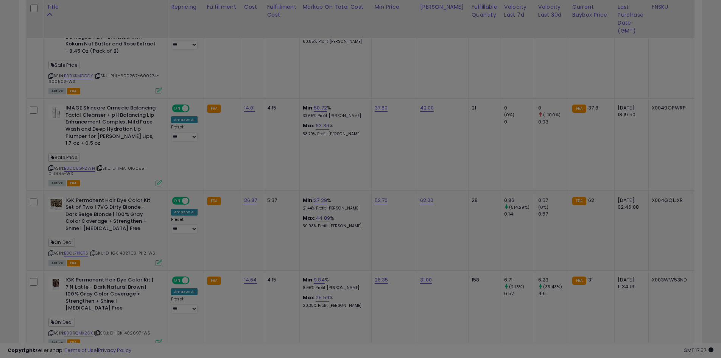
scroll to position [155, 400]
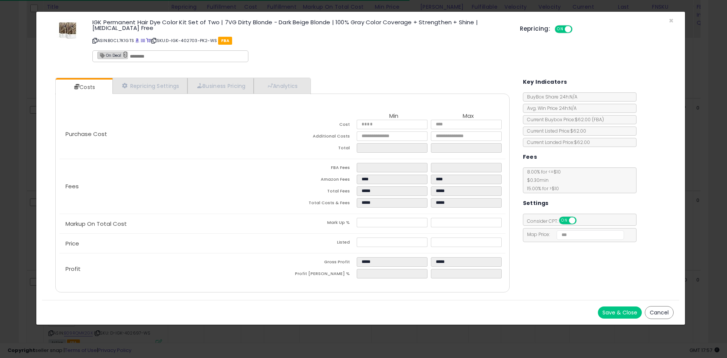
click at [126, 55] on link "×" at bounding box center [125, 54] width 5 height 7
click at [625, 312] on button "Save & Close" at bounding box center [620, 312] width 44 height 12
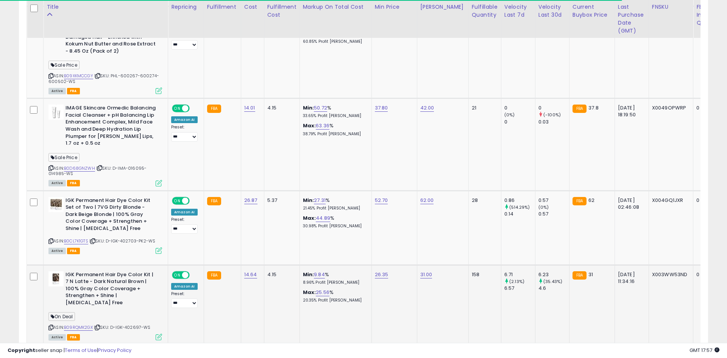
scroll to position [378351, 378110]
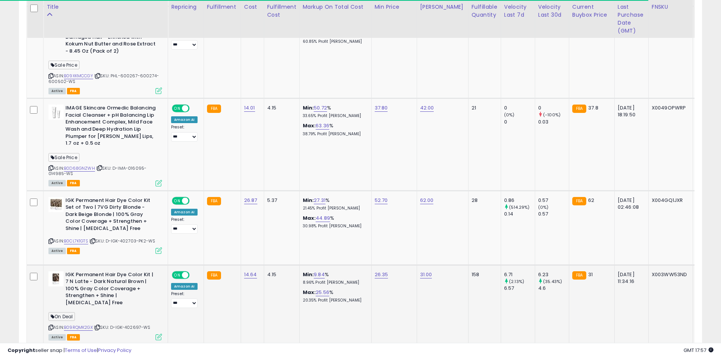
click at [157, 333] on icon at bounding box center [159, 336] width 6 height 6
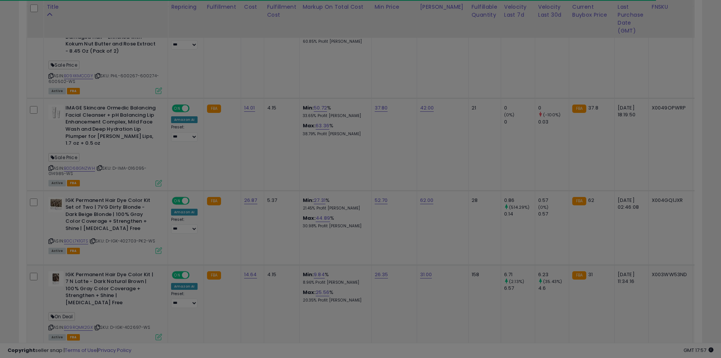
scroll to position [155, 400]
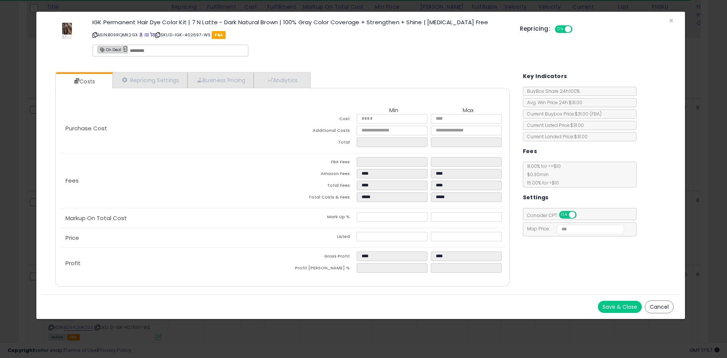
click at [125, 51] on link "×" at bounding box center [125, 48] width 5 height 7
click at [616, 302] on button "Save & Close" at bounding box center [620, 307] width 44 height 12
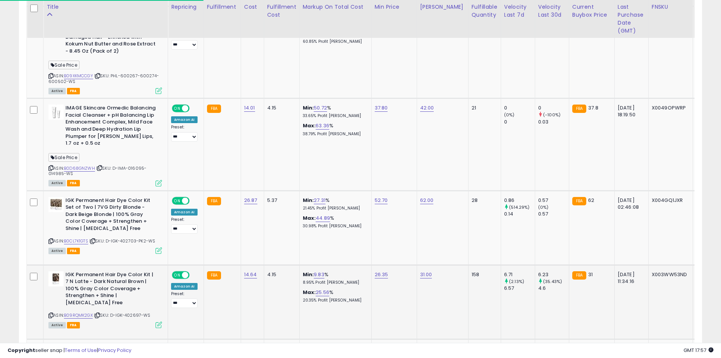
scroll to position [378351, 378110]
click at [99, 313] on icon at bounding box center [97, 315] width 5 height 4
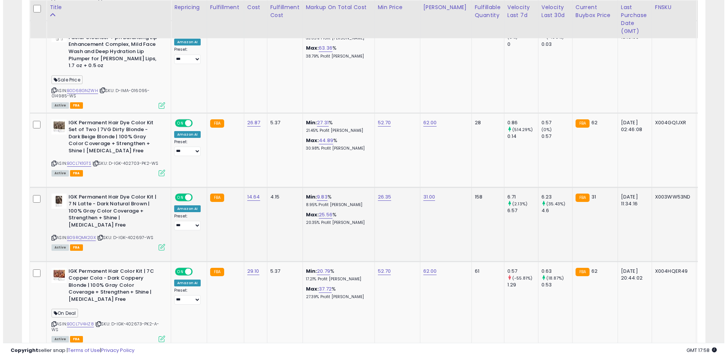
scroll to position [1135, 0]
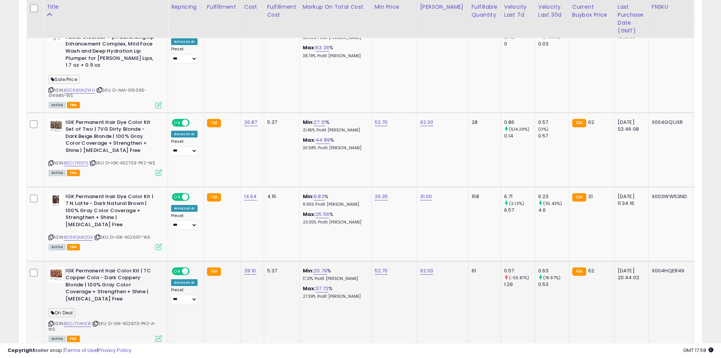
click at [159, 335] on icon at bounding box center [159, 338] width 6 height 6
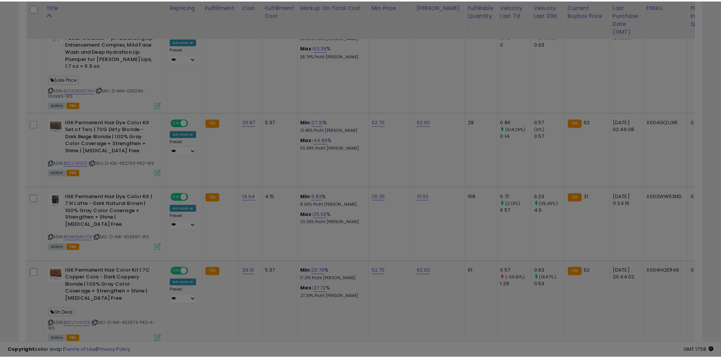
scroll to position [155, 400]
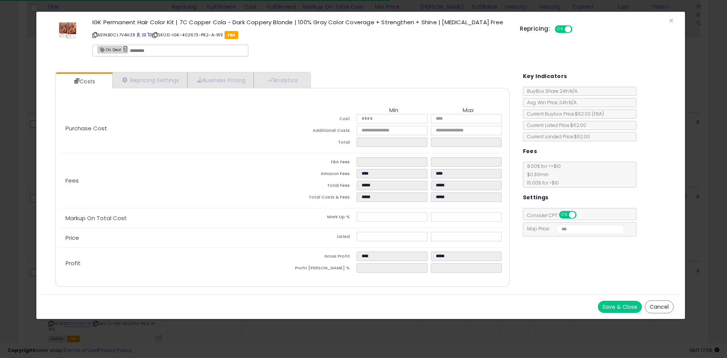
click at [124, 50] on link "×" at bounding box center [125, 48] width 5 height 7
click at [619, 305] on button "Save & Close" at bounding box center [620, 307] width 44 height 12
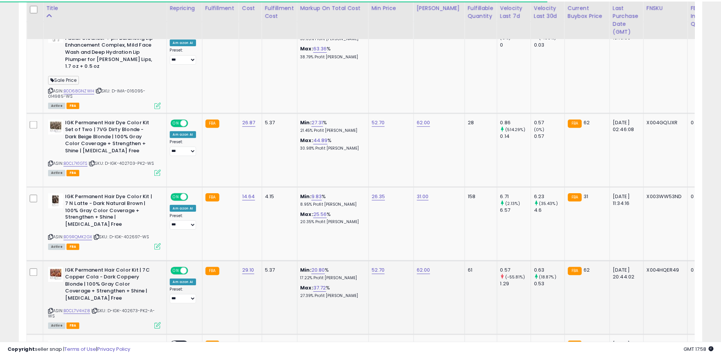
scroll to position [378351, 378110]
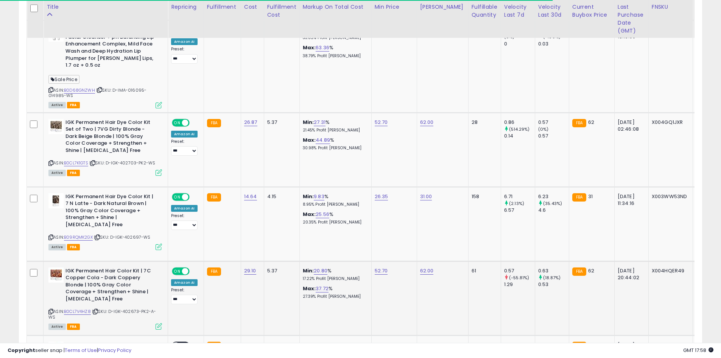
click at [96, 309] on icon at bounding box center [95, 311] width 5 height 4
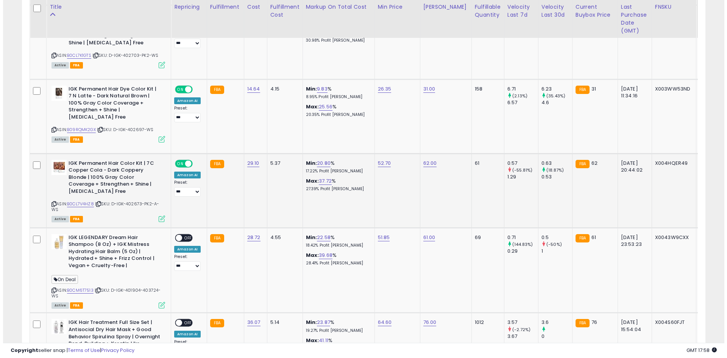
scroll to position [1296, 0]
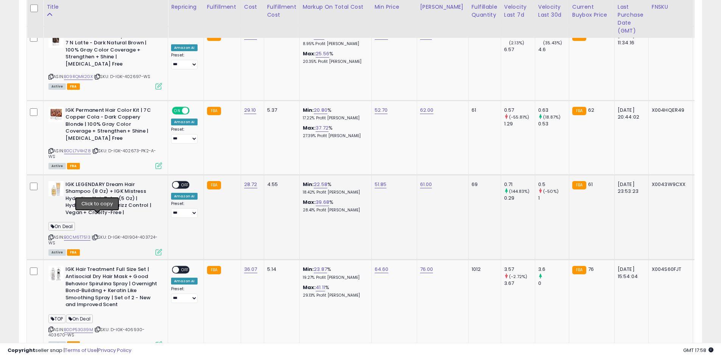
click at [95, 235] on icon at bounding box center [95, 237] width 5 height 4
click at [184, 181] on div "ON OFF" at bounding box center [181, 185] width 18 height 8
click at [184, 181] on span "OFF" at bounding box center [185, 184] width 12 height 6
click at [158, 249] on icon at bounding box center [159, 252] width 6 height 6
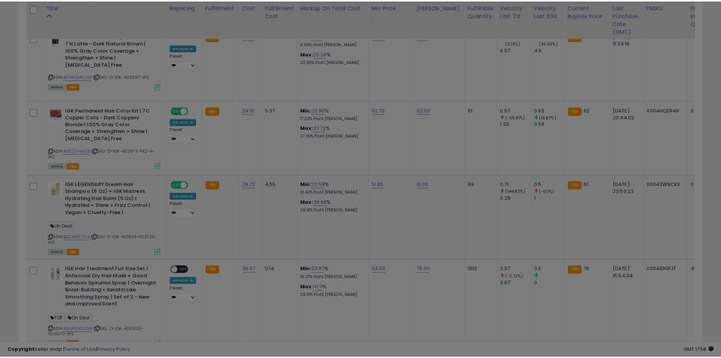
scroll to position [155, 400]
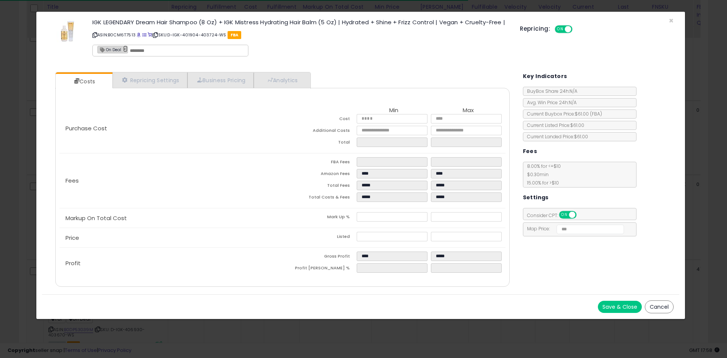
click at [126, 49] on link "×" at bounding box center [125, 48] width 5 height 7
click at [618, 306] on button "Save & Close" at bounding box center [620, 307] width 44 height 12
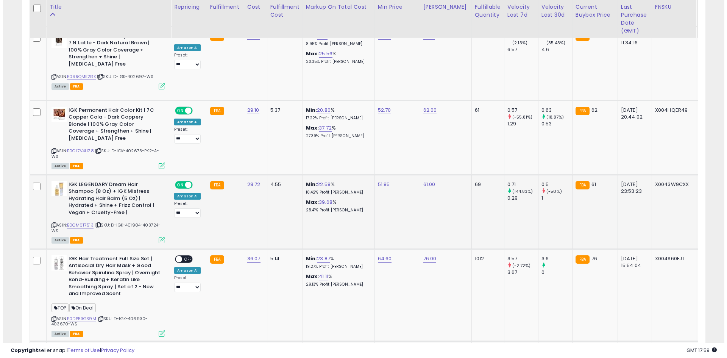
scroll to position [1360, 0]
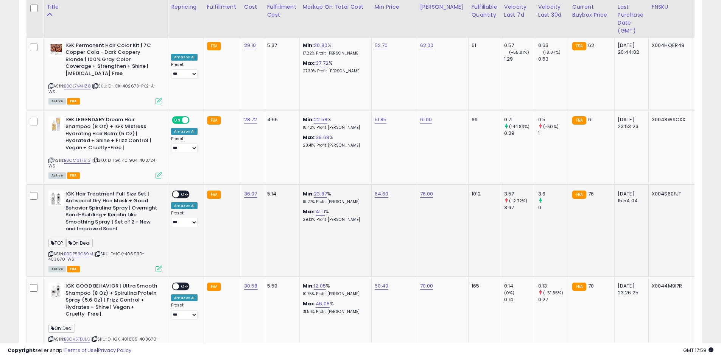
click at [98, 252] on icon at bounding box center [97, 254] width 5 height 4
click at [189, 191] on span "OFF" at bounding box center [185, 194] width 12 height 6
click at [161, 247] on td "IGK Hair Treatment Full Size Set | [MEDICAL_DATA] Dry Hair Mask + Good Behavior…" at bounding box center [106, 230] width 125 height 92
click at [161, 265] on icon at bounding box center [159, 268] width 6 height 6
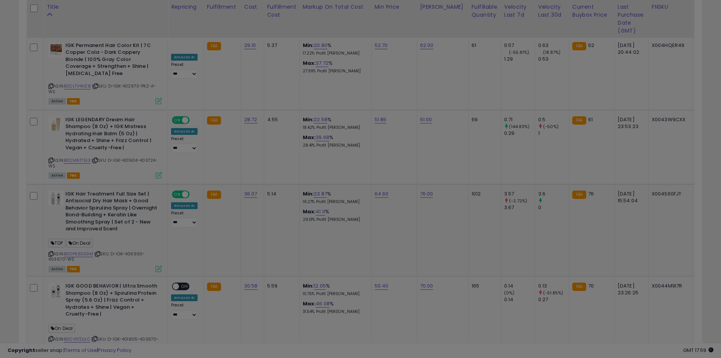
scroll to position [155, 400]
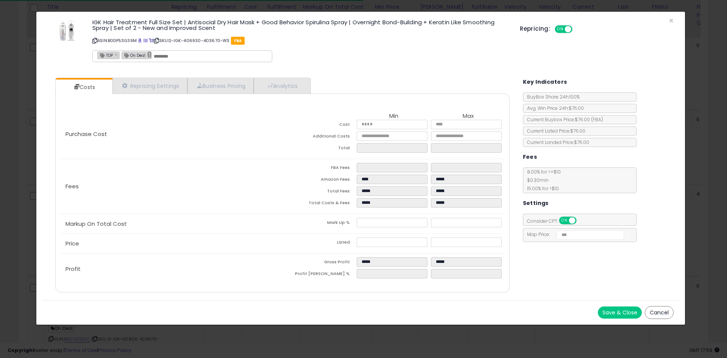
click at [151, 56] on link "×" at bounding box center [149, 54] width 5 height 7
type input "***"
click at [608, 314] on button "Save & Close" at bounding box center [620, 312] width 44 height 12
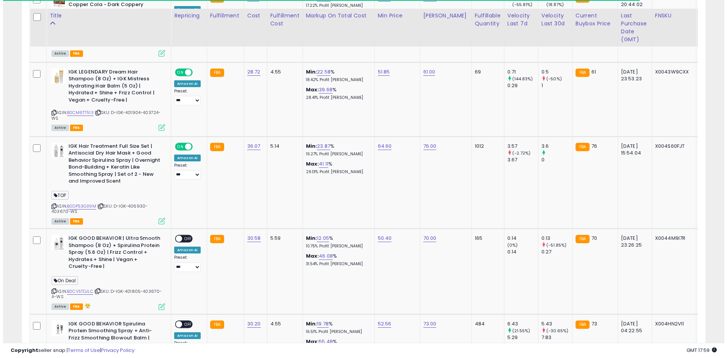
scroll to position [1419, 0]
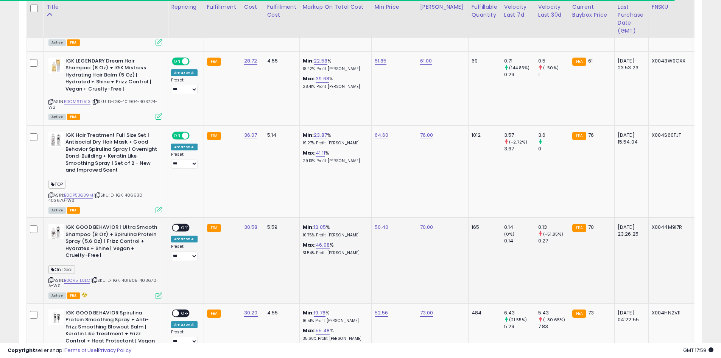
click at [96, 278] on icon at bounding box center [94, 280] width 5 height 4
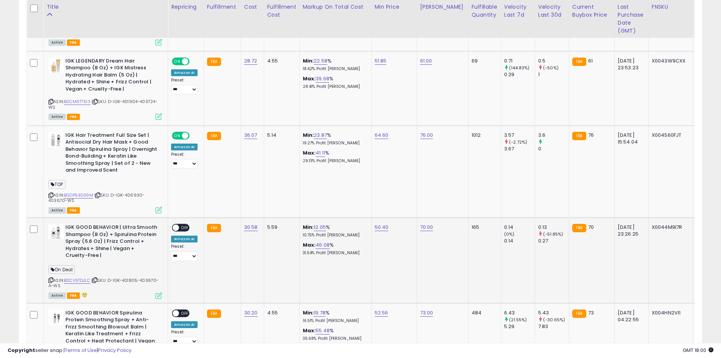
click at [187, 223] on div "ON OFF" at bounding box center [181, 227] width 18 height 8
click at [186, 224] on span "OFF" at bounding box center [185, 227] width 12 height 6
click at [160, 292] on icon at bounding box center [159, 295] width 6 height 6
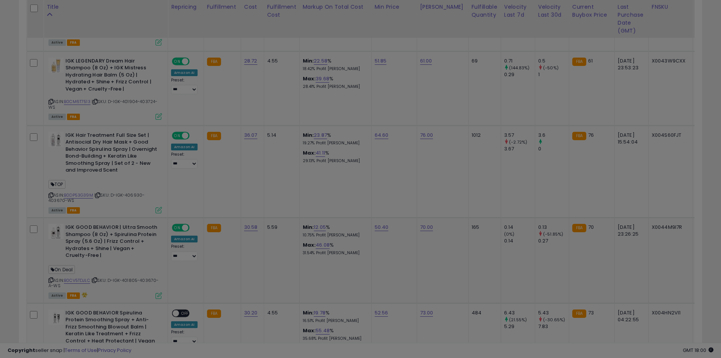
scroll to position [155, 400]
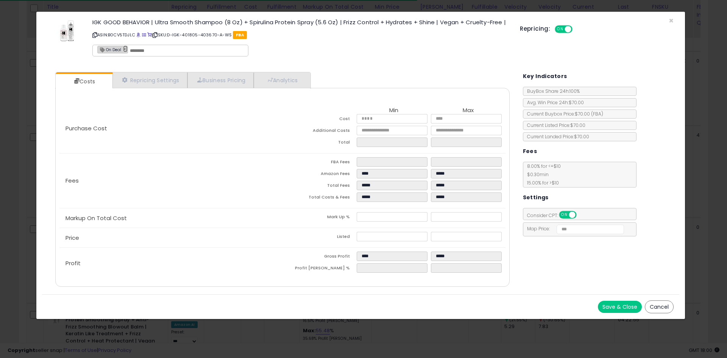
click at [124, 50] on link "×" at bounding box center [125, 48] width 5 height 7
click at [615, 307] on button "Save & Close" at bounding box center [620, 307] width 44 height 12
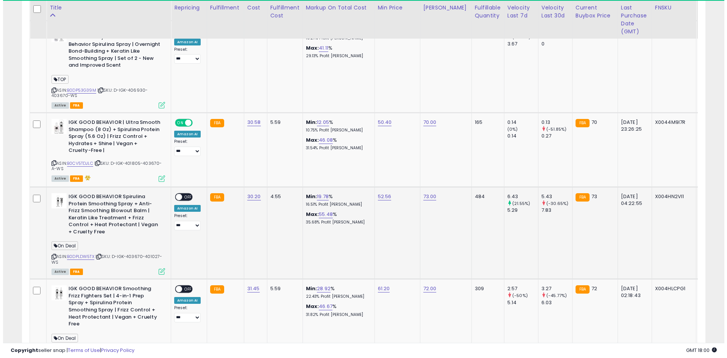
scroll to position [1525, 0]
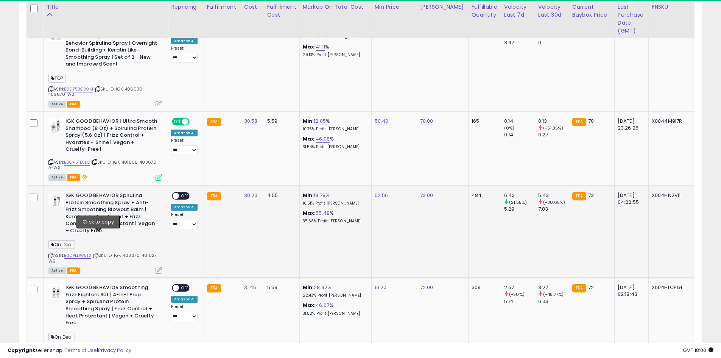
click at [98, 253] on icon at bounding box center [95, 255] width 5 height 4
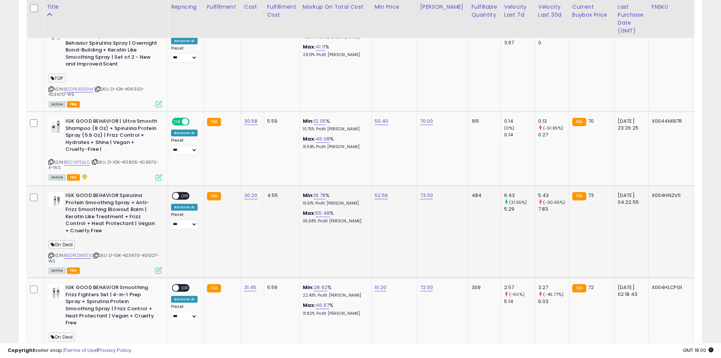
click at [177, 193] on span at bounding box center [176, 196] width 6 height 6
click at [157, 267] on icon at bounding box center [159, 270] width 6 height 6
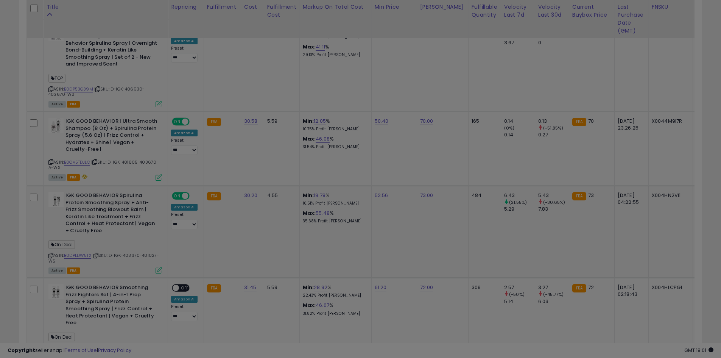
scroll to position [155, 400]
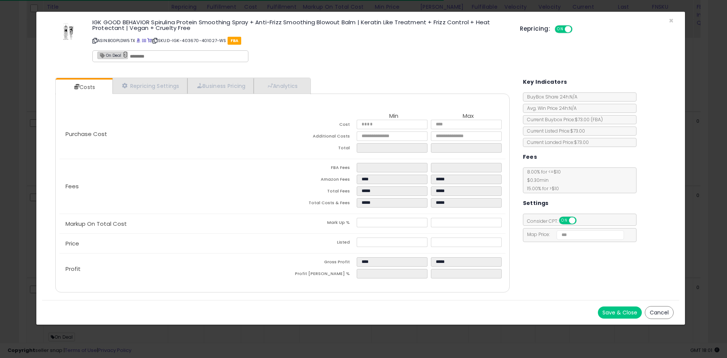
click at [124, 56] on link "×" at bounding box center [125, 54] width 5 height 7
click at [618, 307] on button "Save & Close" at bounding box center [620, 312] width 44 height 12
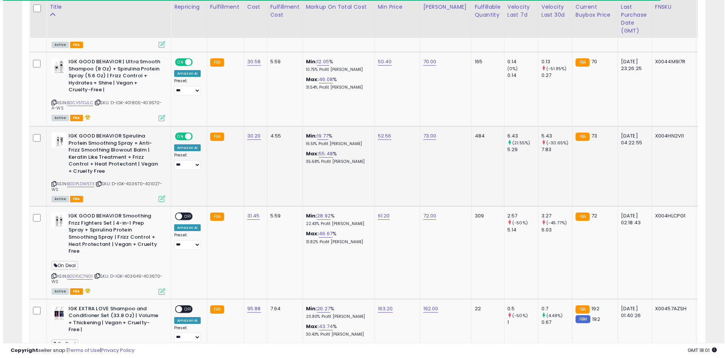
scroll to position [1586, 0]
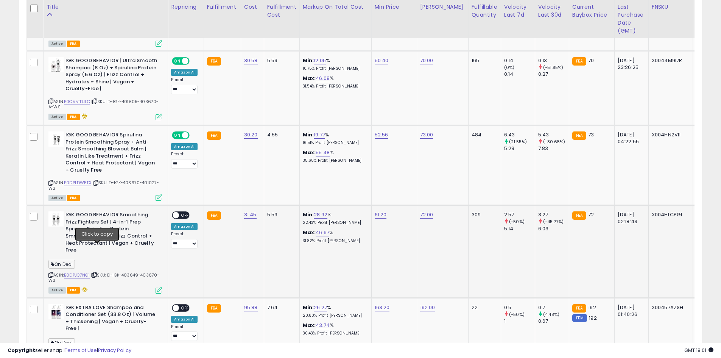
click at [96, 273] on icon at bounding box center [94, 275] width 5 height 4
click at [185, 212] on span "OFF" at bounding box center [185, 215] width 12 height 6
click at [159, 268] on td "IGK GOOD BEHAVIOR Smoothing Frizz Fighters Set | 4-in-1 Prep Spray + Spirulina …" at bounding box center [106, 251] width 125 height 92
click at [159, 287] on icon at bounding box center [159, 290] width 6 height 6
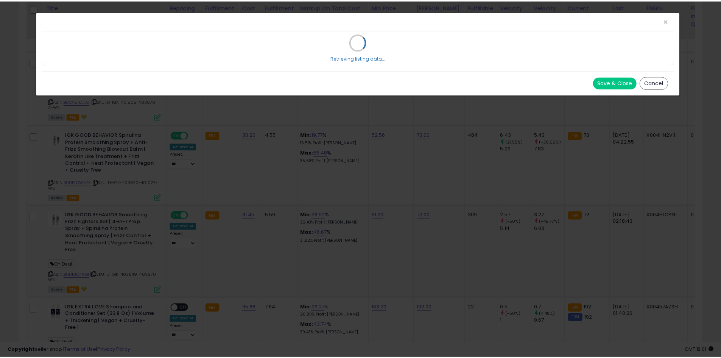
scroll to position [155, 400]
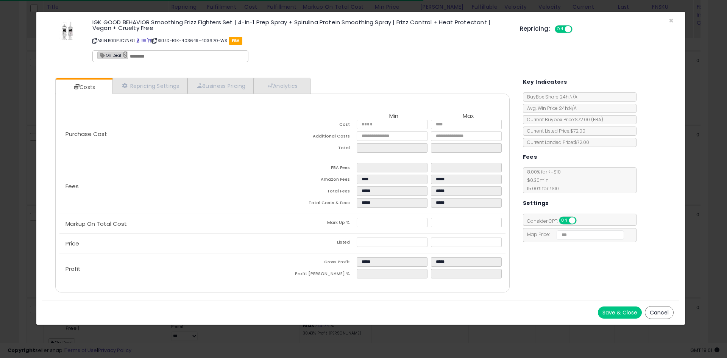
click at [126, 57] on link "×" at bounding box center [125, 54] width 5 height 7
click at [604, 315] on button "Save & Close" at bounding box center [620, 312] width 44 height 12
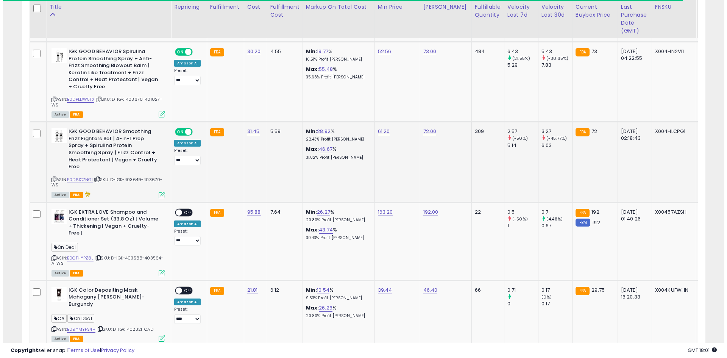
scroll to position [1670, 0]
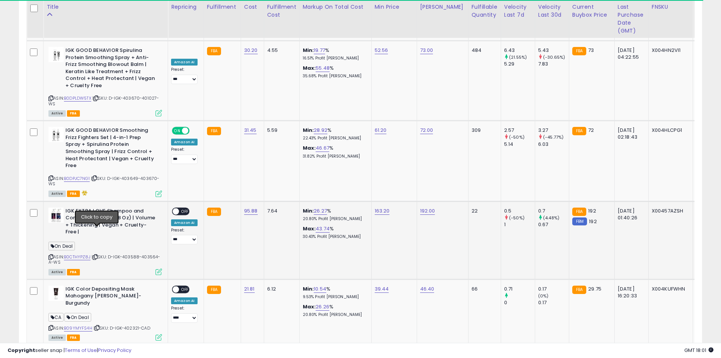
click at [98, 255] on icon at bounding box center [95, 257] width 5 height 4
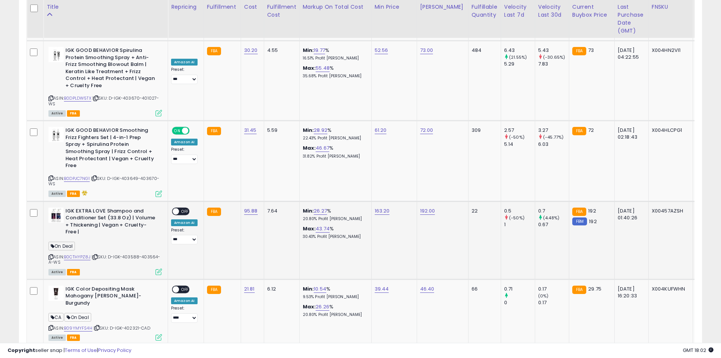
click at [178, 207] on div "ON OFF" at bounding box center [181, 211] width 18 height 8
click at [184, 207] on div "ON OFF" at bounding box center [181, 211] width 18 height 8
click at [183, 208] on span "OFF" at bounding box center [185, 211] width 12 height 6
click at [157, 268] on icon at bounding box center [159, 271] width 6 height 6
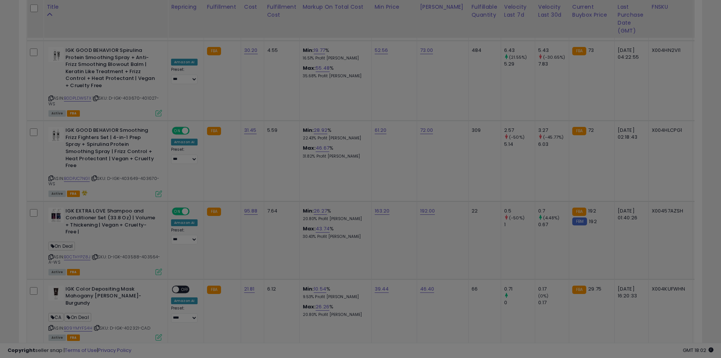
scroll to position [155, 400]
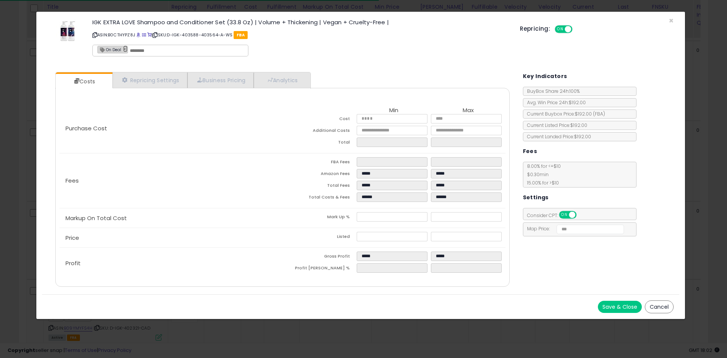
click at [123, 47] on link "×" at bounding box center [125, 48] width 5 height 7
click at [605, 303] on button "Save & Close" at bounding box center [620, 307] width 44 height 12
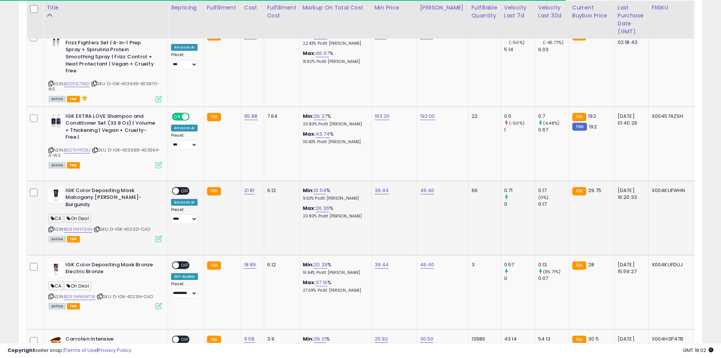
scroll to position [1765, 0]
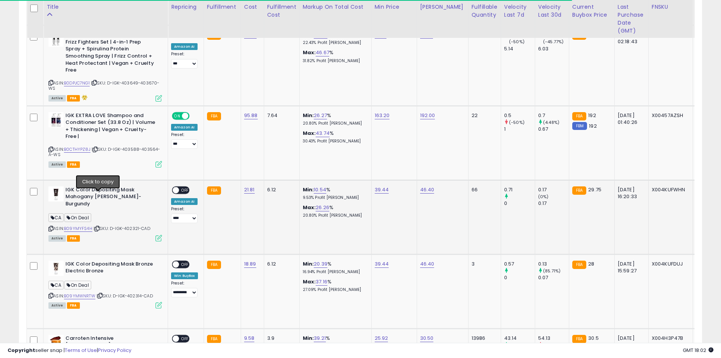
click at [99, 226] on icon at bounding box center [97, 228] width 5 height 4
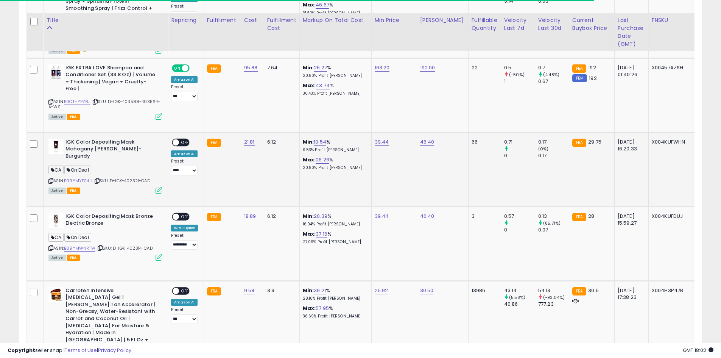
scroll to position [1827, 0]
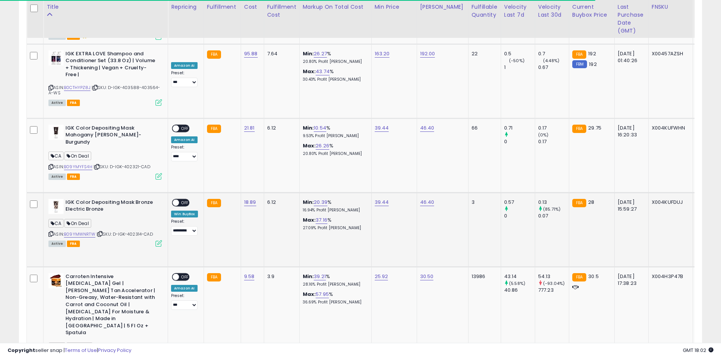
click at [100, 232] on icon at bounding box center [100, 234] width 5 height 4
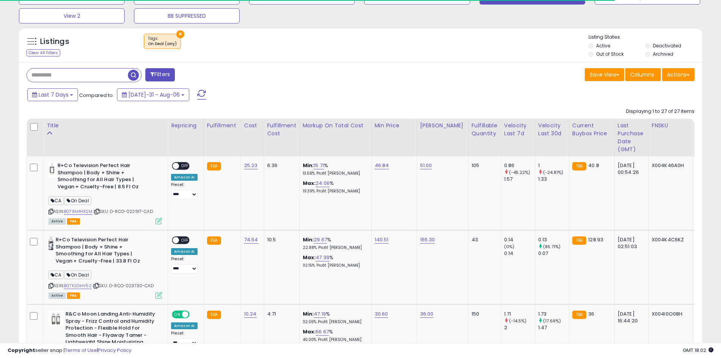
scroll to position [304, 0]
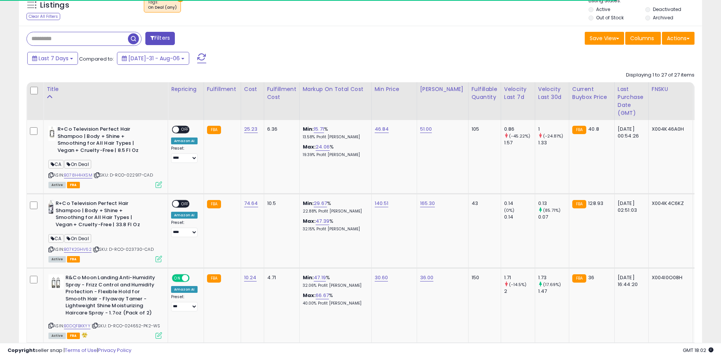
click at [135, 36] on span "button" at bounding box center [133, 38] width 11 height 11
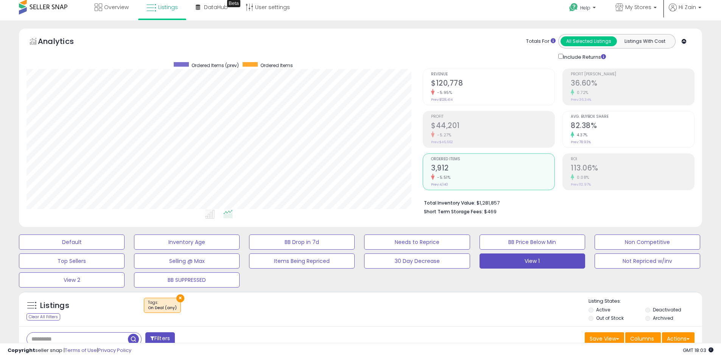
scroll to position [0, 0]
